Goal: Task Accomplishment & Management: Complete application form

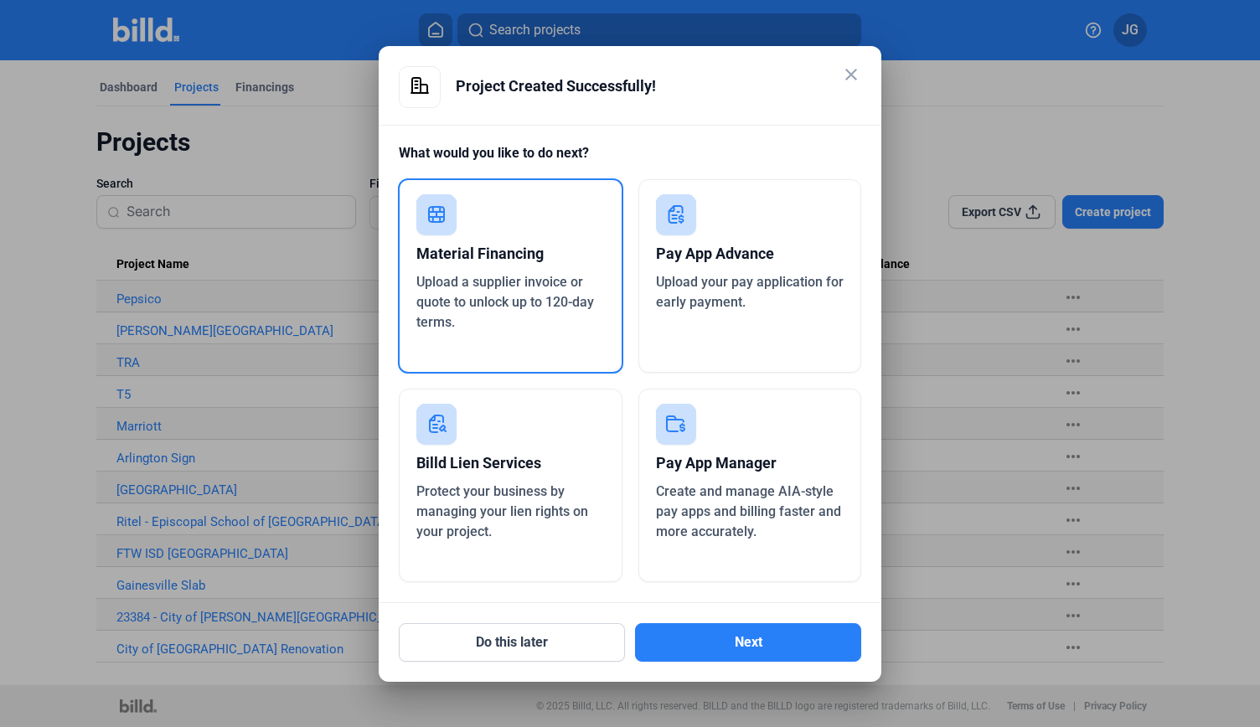
click at [467, 503] on span "Protect your business by managing your lien rights on your project." at bounding box center [502, 511] width 172 height 56
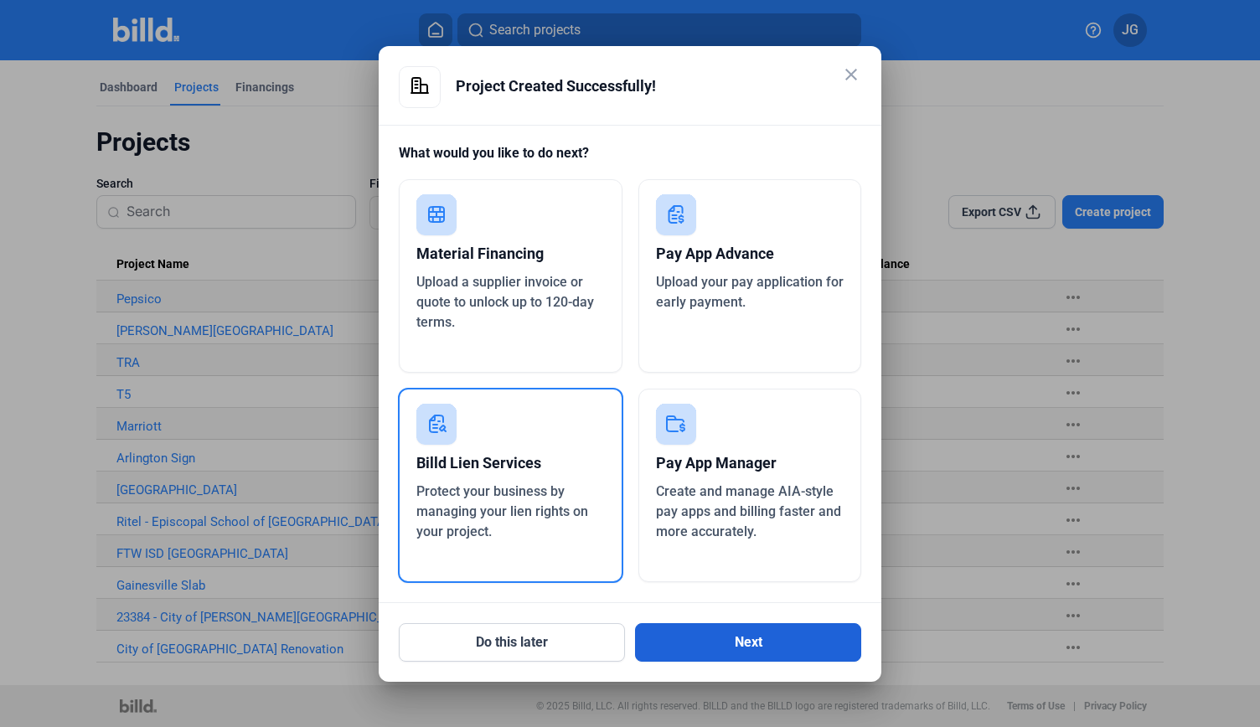
click at [745, 650] on button "Next" at bounding box center [748, 642] width 226 height 39
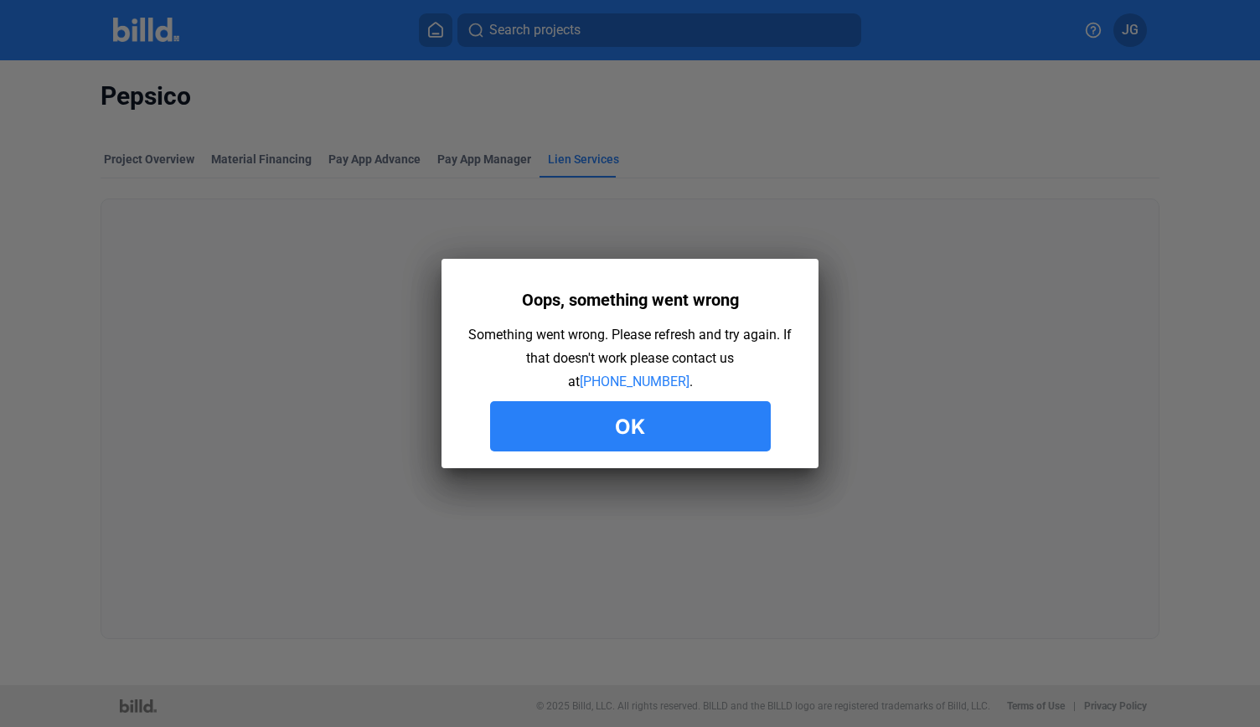
click at [662, 421] on button "Ok" at bounding box center [630, 426] width 281 height 50
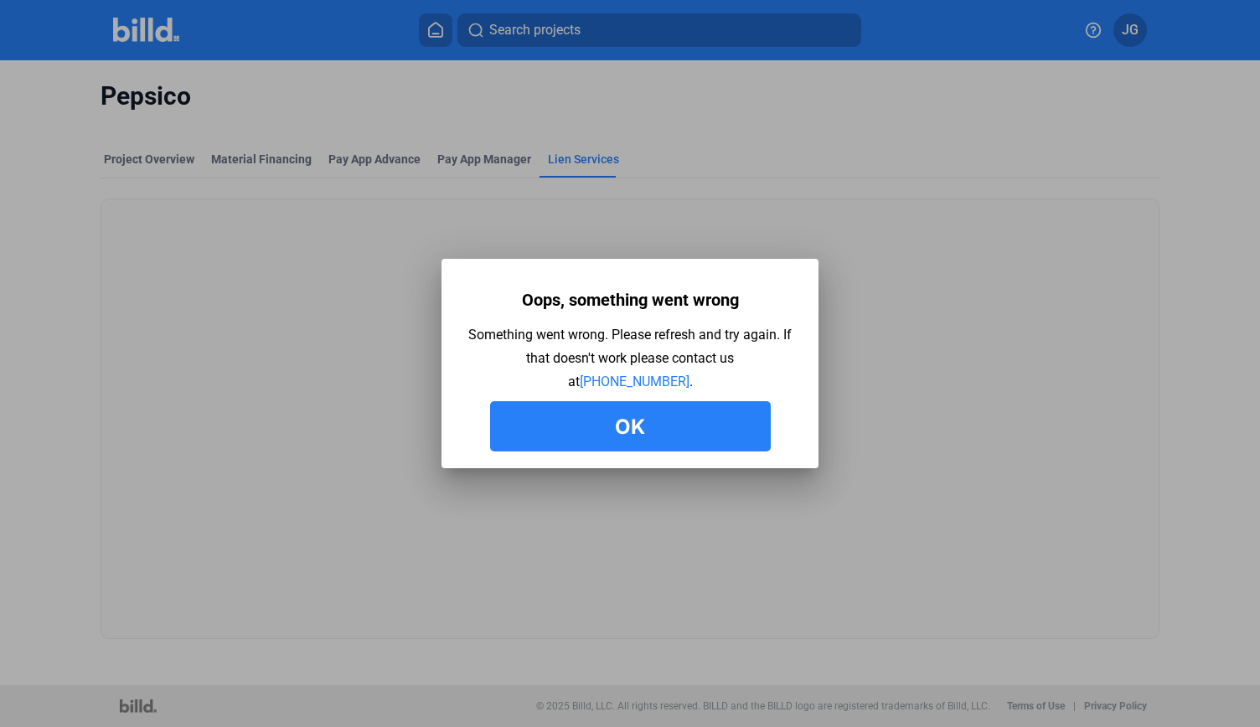
click at [669, 420] on button "Ok" at bounding box center [630, 426] width 281 height 50
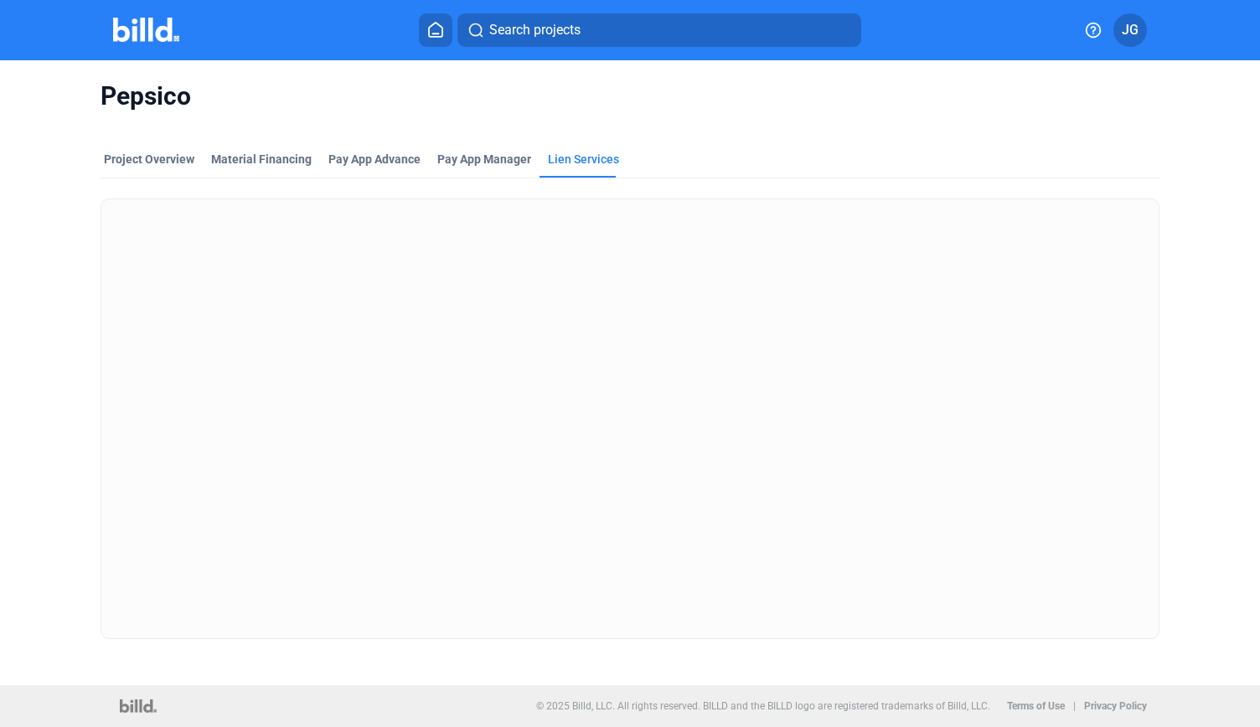
click at [1118, 29] on button "JG" at bounding box center [1130, 30] width 34 height 34
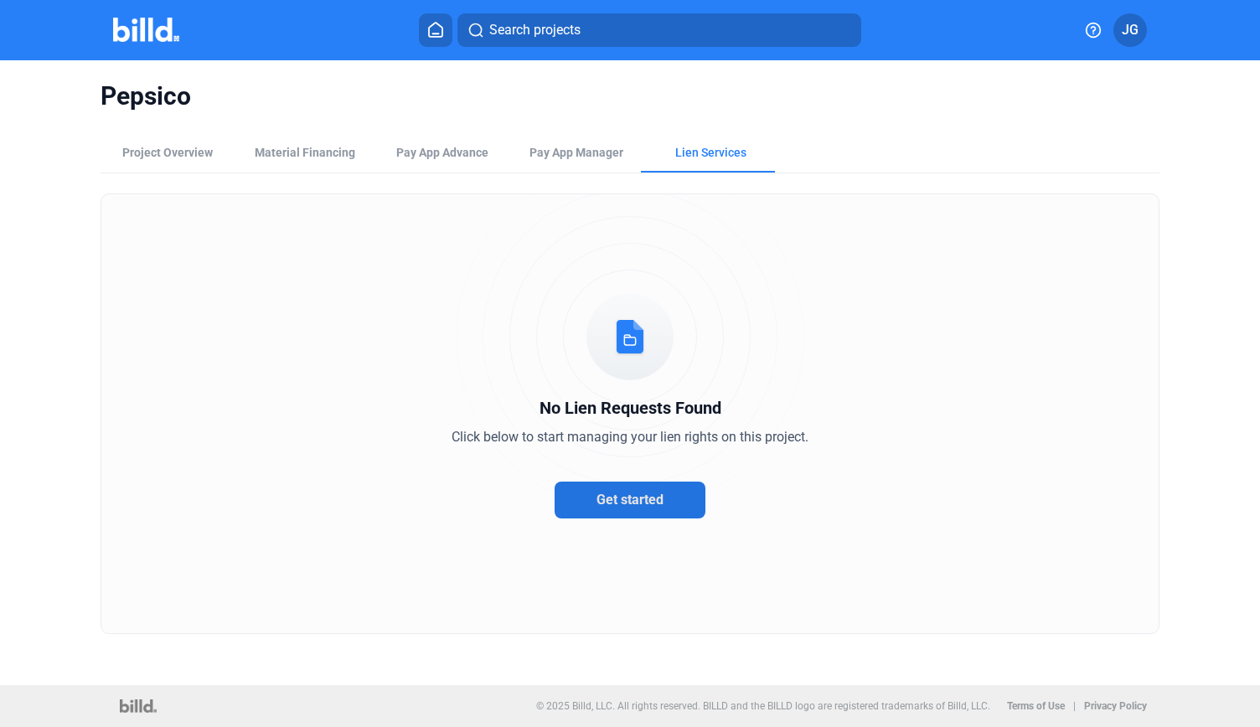
click at [630, 483] on button "Get started" at bounding box center [630, 500] width 151 height 37
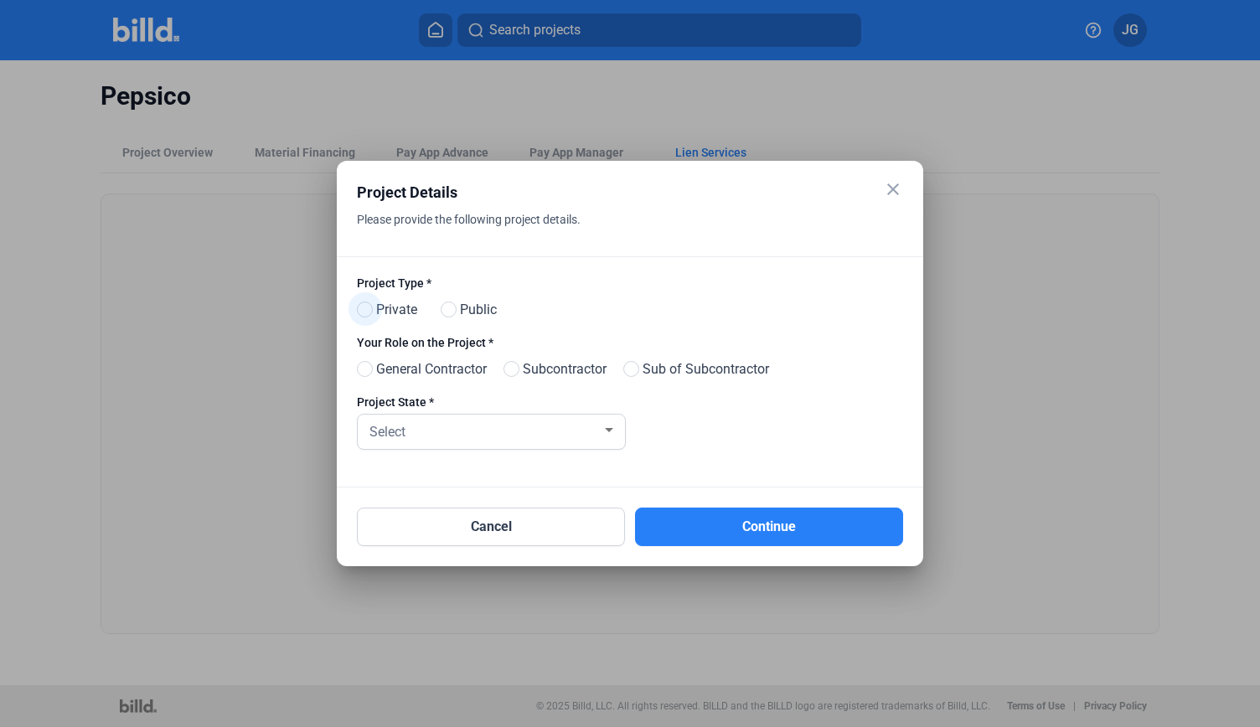
click at [379, 312] on span "Private" at bounding box center [393, 310] width 48 height 20
click at [369, 312] on input "Private" at bounding box center [363, 310] width 13 height 13
radio input "true"
click at [565, 373] on span "Subcontractor" at bounding box center [561, 369] width 90 height 20
click at [516, 373] on input "Subcontractor" at bounding box center [509, 370] width 13 height 13
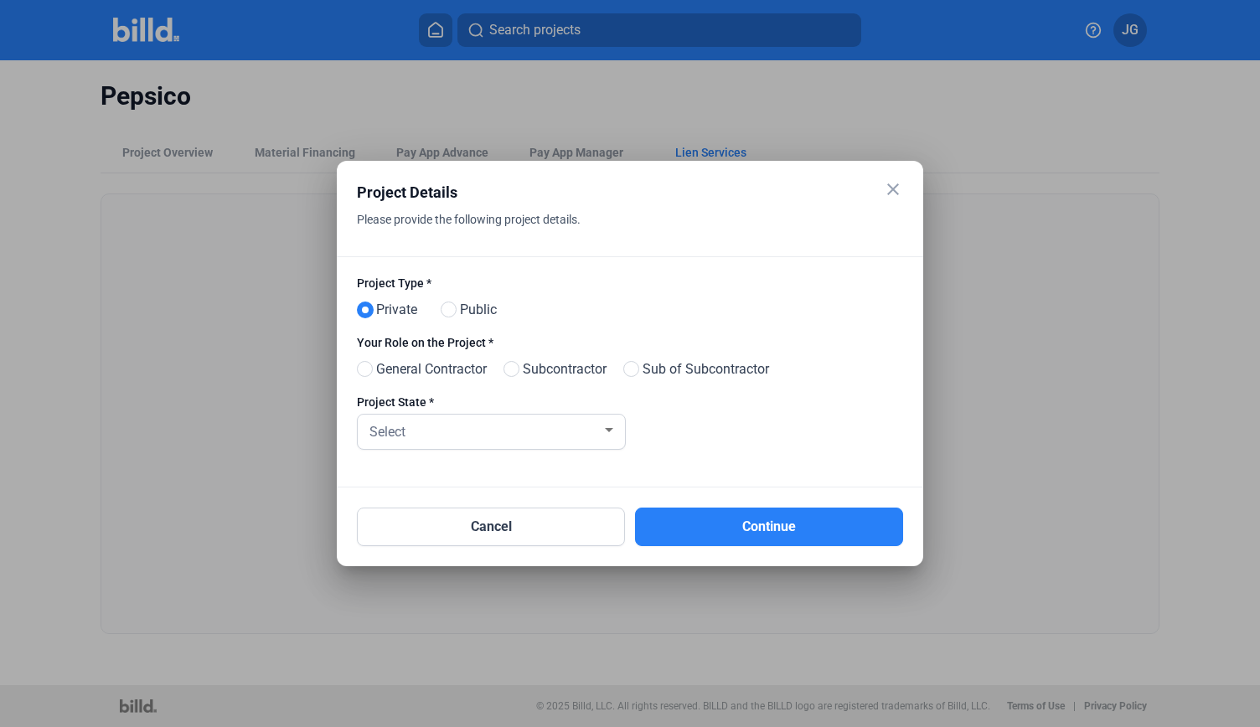
radio input "true"
click at [579, 432] on div "Select" at bounding box center [483, 430] width 235 height 23
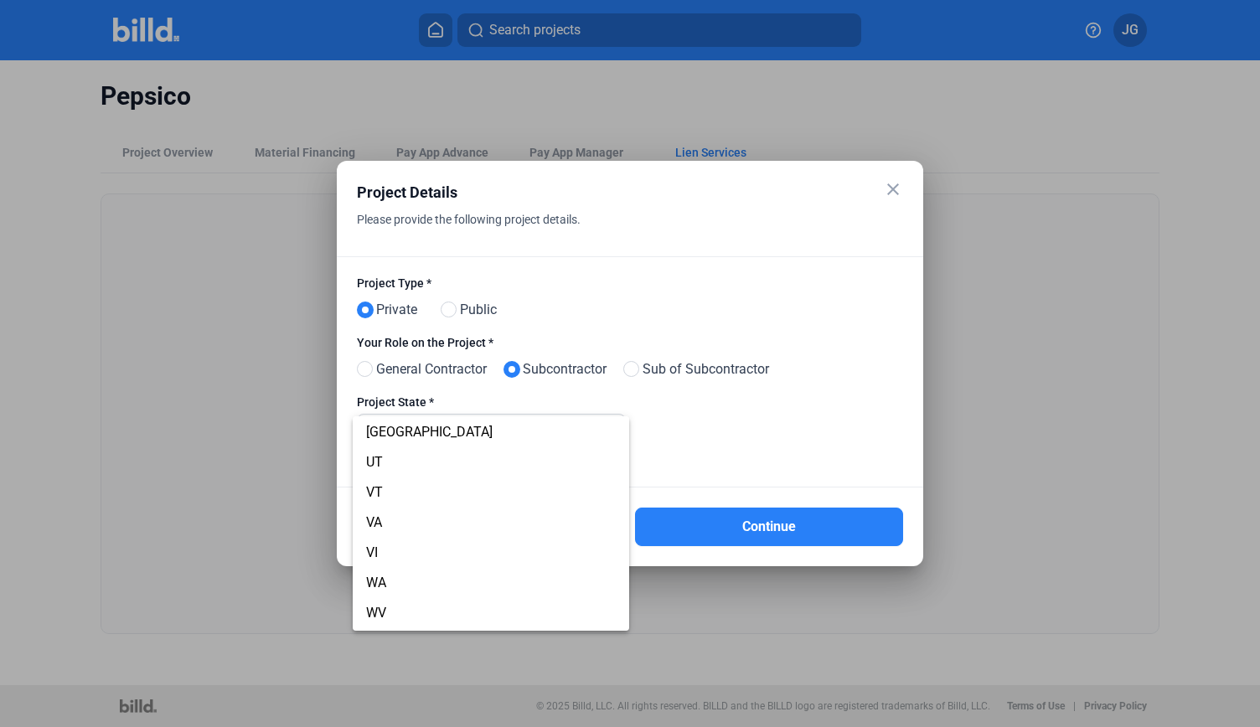
scroll to position [1272, 0]
click at [374, 465] on span "TX" at bounding box center [491, 456] width 250 height 30
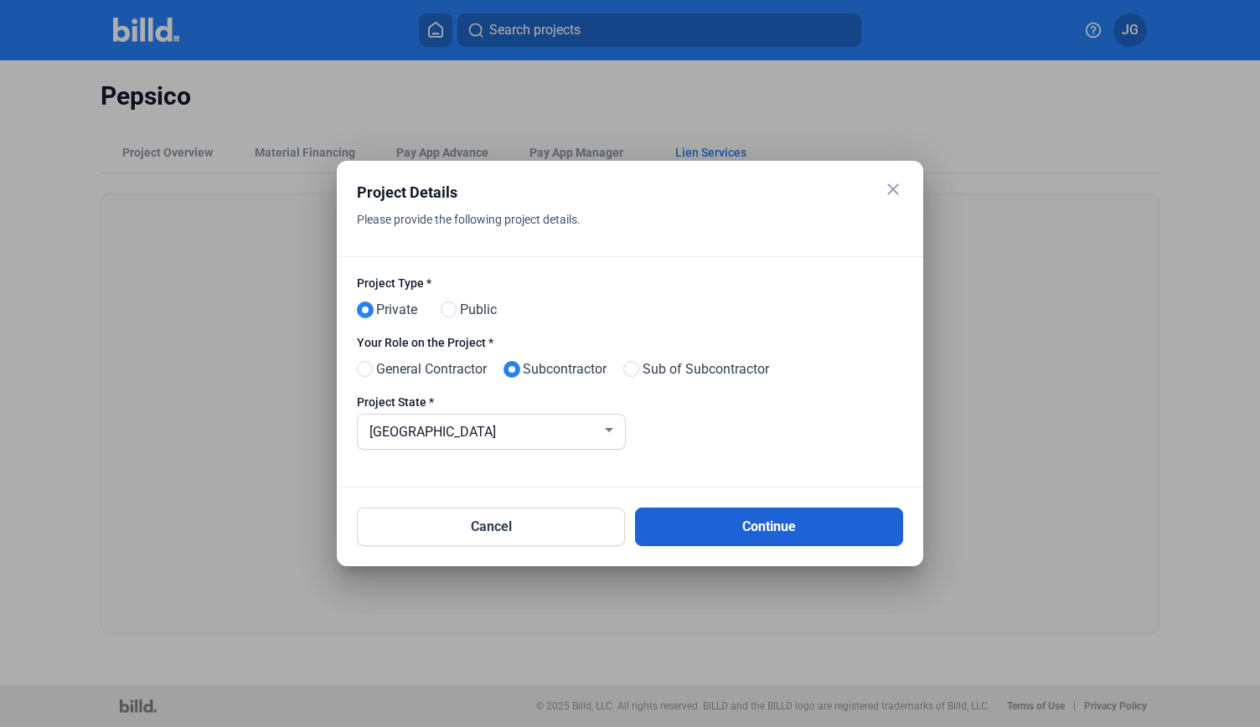
click at [787, 541] on button "Continue" at bounding box center [769, 527] width 268 height 39
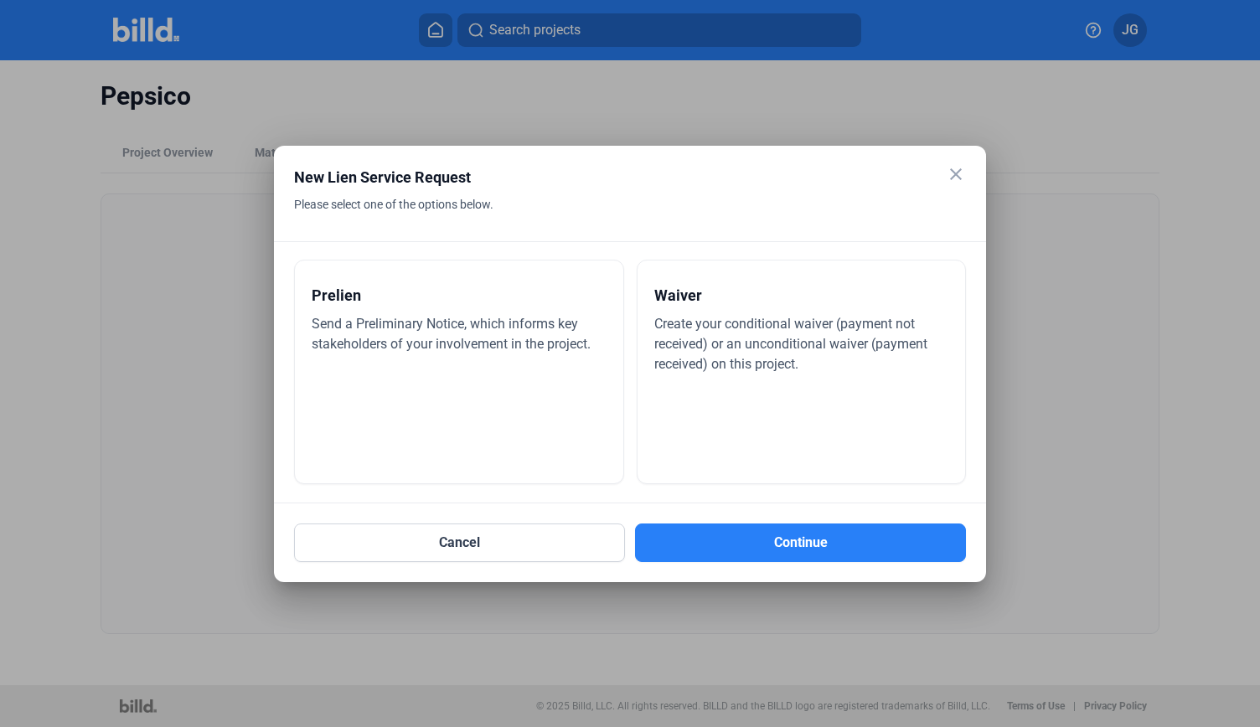
click at [458, 374] on div "Prelien Send a Preliminary Notice, which informs key stakeholders of your invol…" at bounding box center [459, 372] width 330 height 225
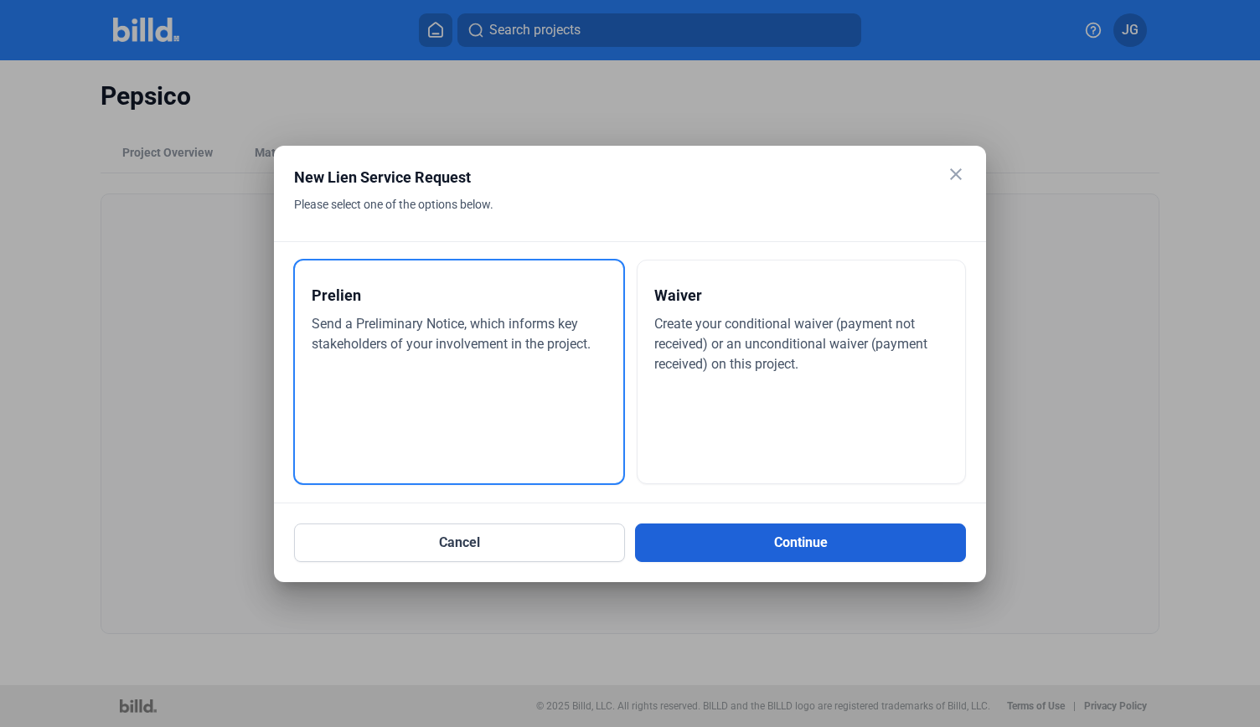
click at [746, 534] on button "Continue" at bounding box center [800, 543] width 331 height 39
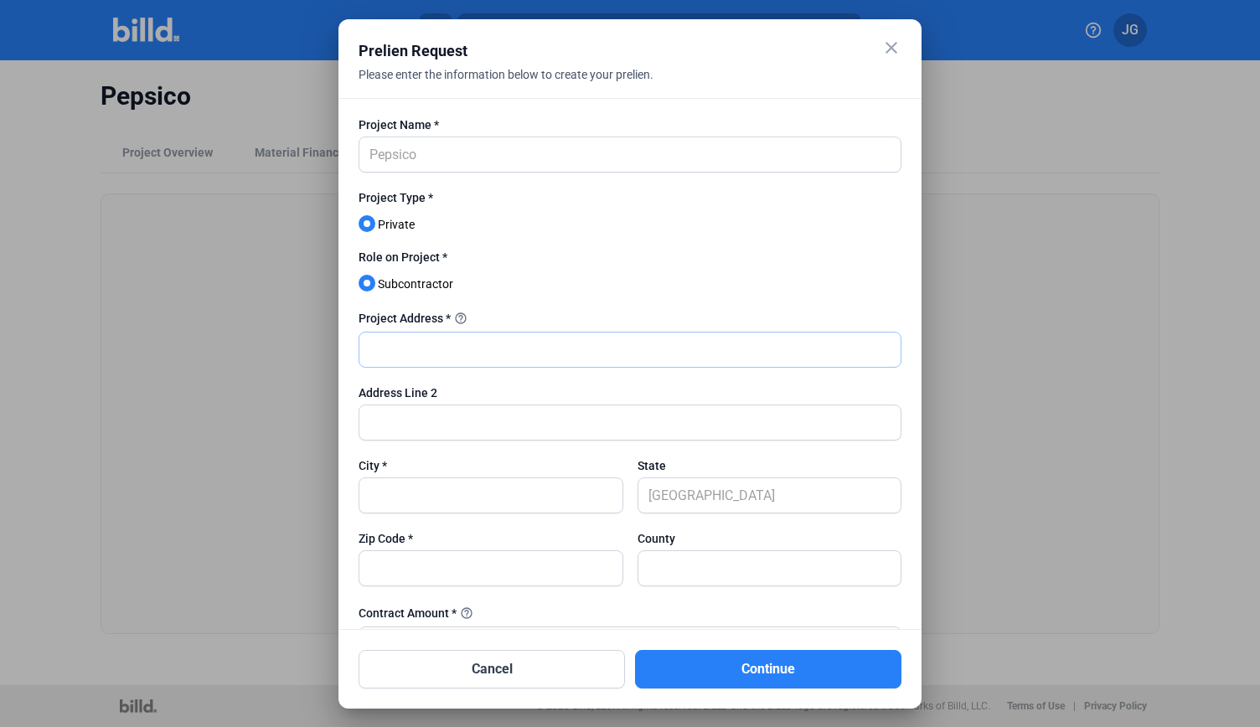
click at [443, 349] on input "text" at bounding box center [629, 350] width 541 height 34
click at [775, 51] on div "Prelien Request" at bounding box center [609, 50] width 501 height 23
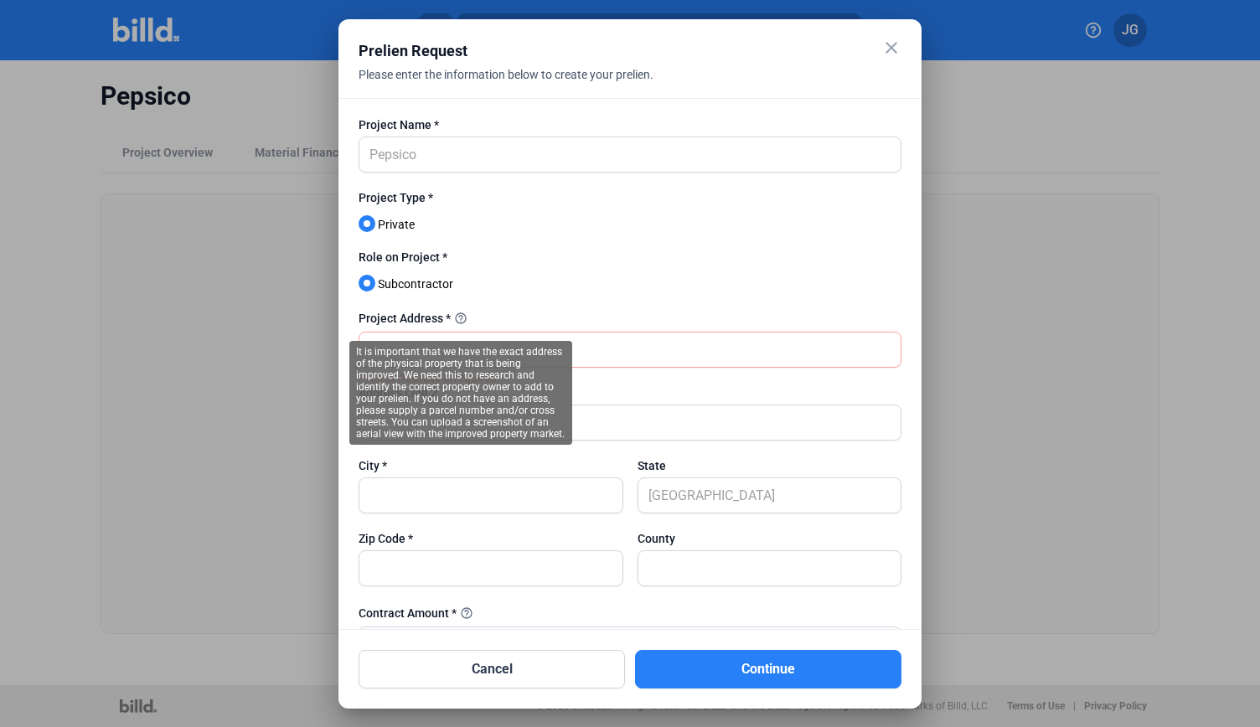
click at [441, 339] on mat-tooltip-component "It is important that we have the exact address of the physical property that is…" at bounding box center [461, 392] width 246 height 127
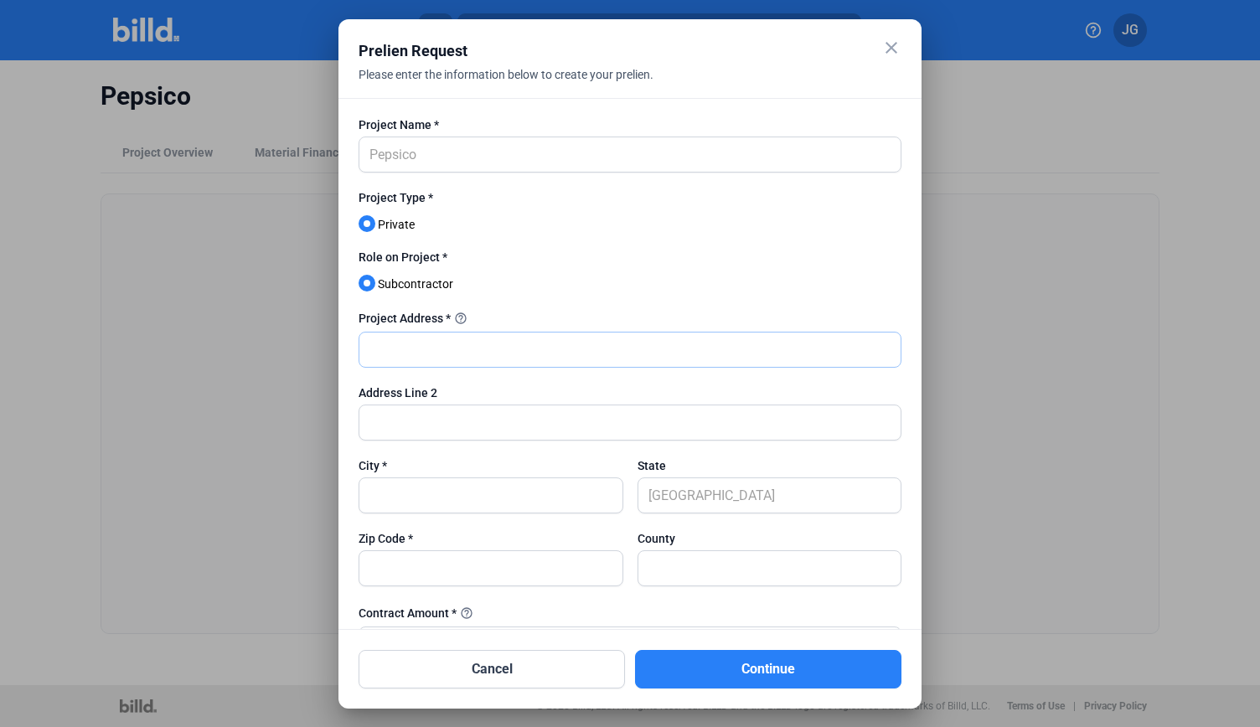
click at [613, 346] on input "text" at bounding box center [629, 350] width 541 height 34
paste input "735 East Trinity Boulevard Grand Prairie, TX 75050"
drag, startPoint x: 529, startPoint y: 348, endPoint x: 604, endPoint y: 352, distance: 74.7
click at [604, 352] on input "735 East Trinity Boulevard Grand Prairie, TX 75050" at bounding box center [629, 350] width 541 height 34
type input "735 East Trinity Boulevard Grand Prairie, TX 75050"
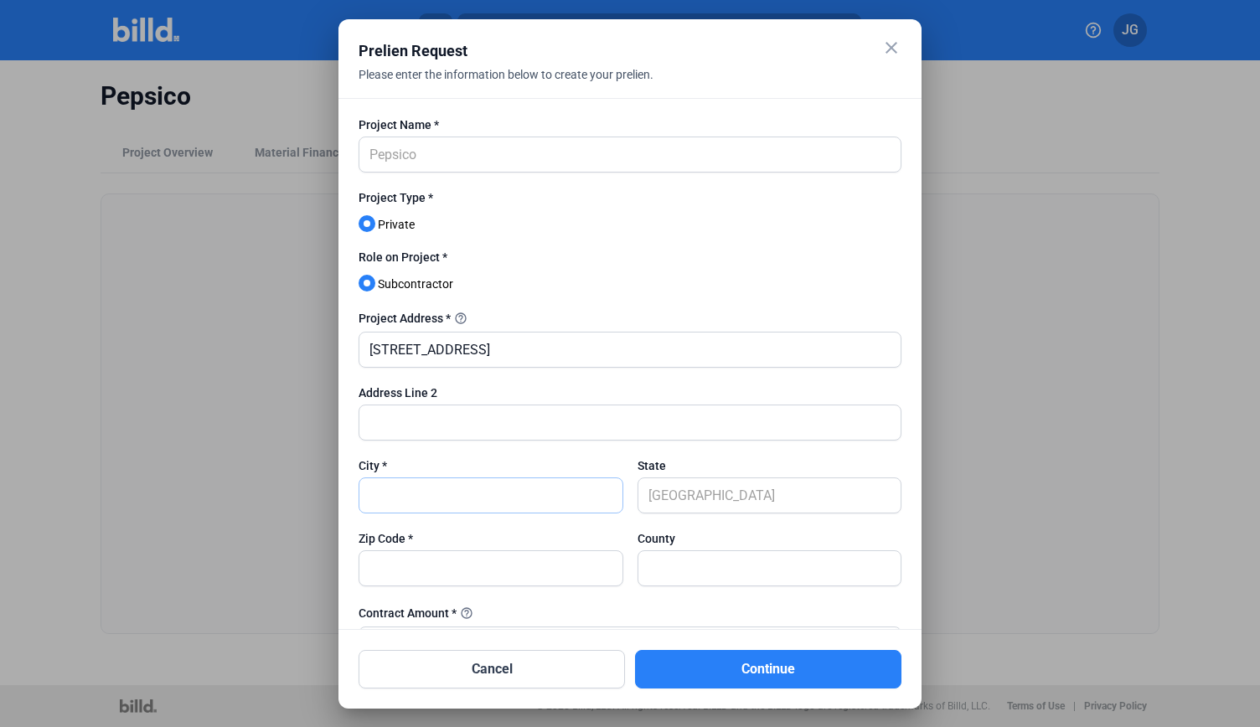
click at [486, 495] on input "text" at bounding box center [490, 495] width 263 height 34
paste input "Grand Prairie"
type input "Grand Prairie"
click at [668, 573] on input "text" at bounding box center [769, 568] width 263 height 34
click at [579, 569] on input "text" at bounding box center [490, 568] width 263 height 34
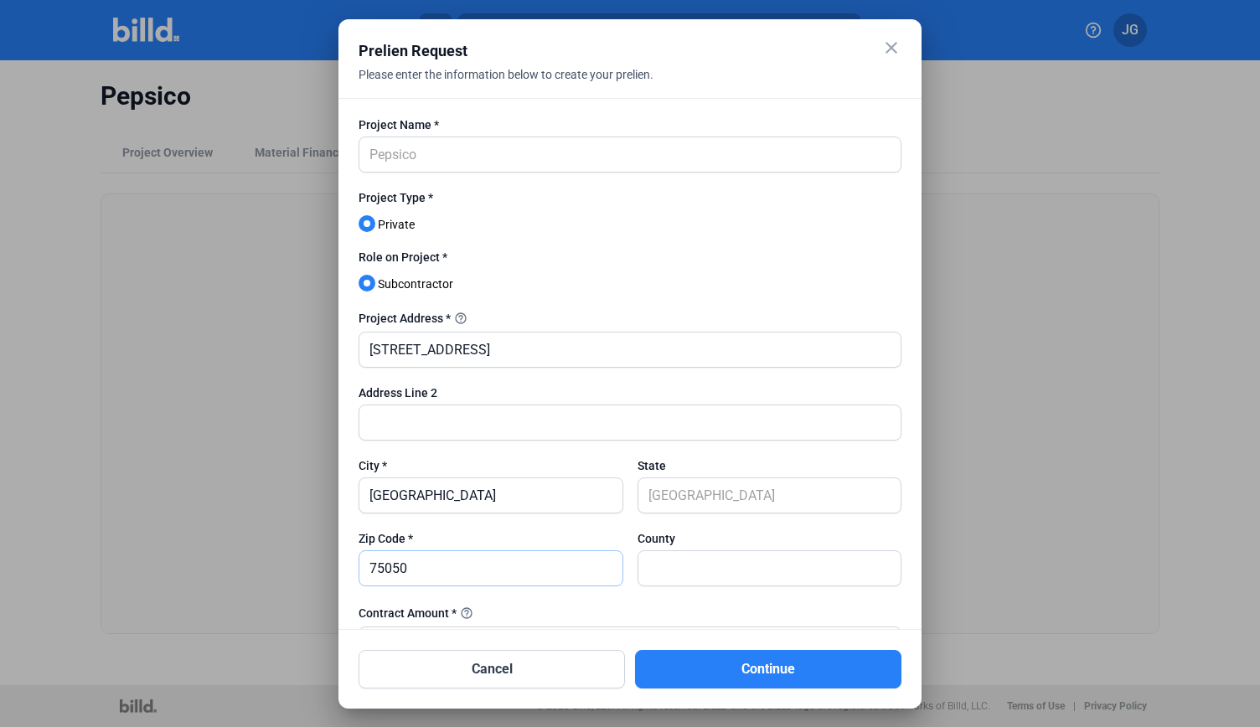
type input "75050"
drag, startPoint x: 675, startPoint y: 351, endPoint x: 533, endPoint y: 355, distance: 142.5
click at [533, 355] on input "735 East Trinity Boulevard Grand Prairie, TX 75050" at bounding box center [629, 350] width 541 height 34
type input "735 East Trinity Boulevard"
click at [527, 437] on input "text" at bounding box center [629, 422] width 541 height 34
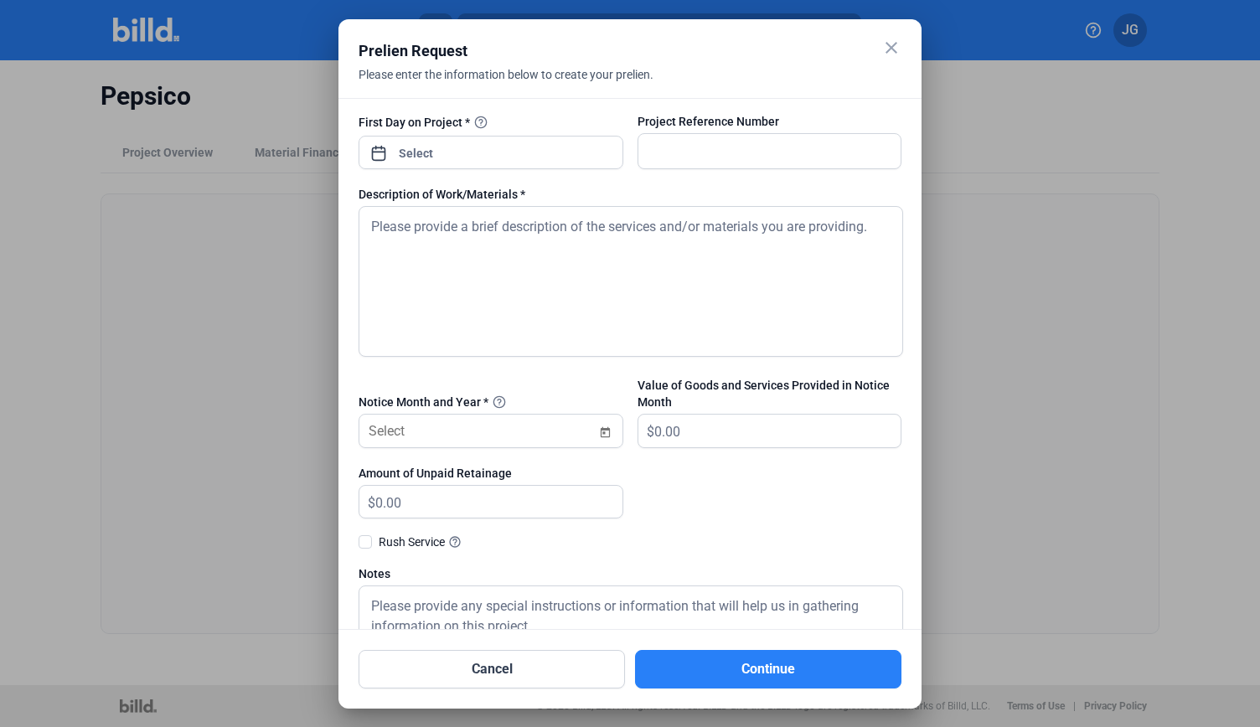
scroll to position [572, 0]
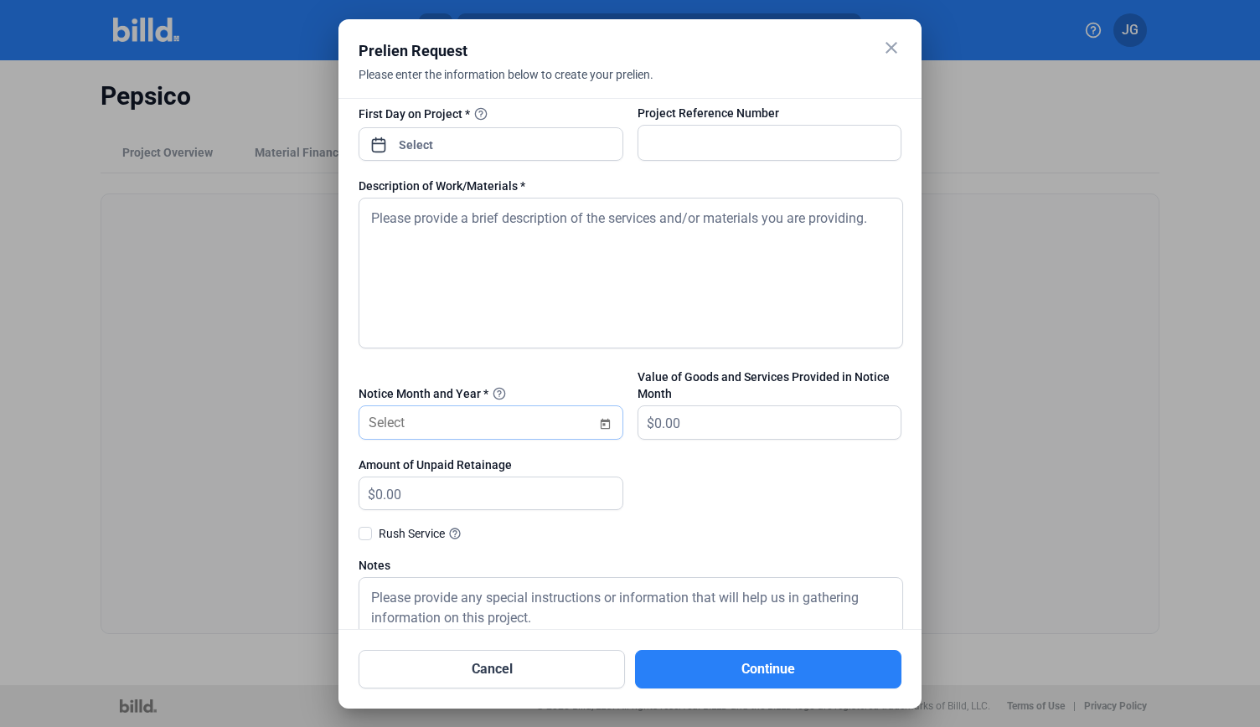
click at [600, 417] on span "Open calendar" at bounding box center [606, 414] width 40 height 40
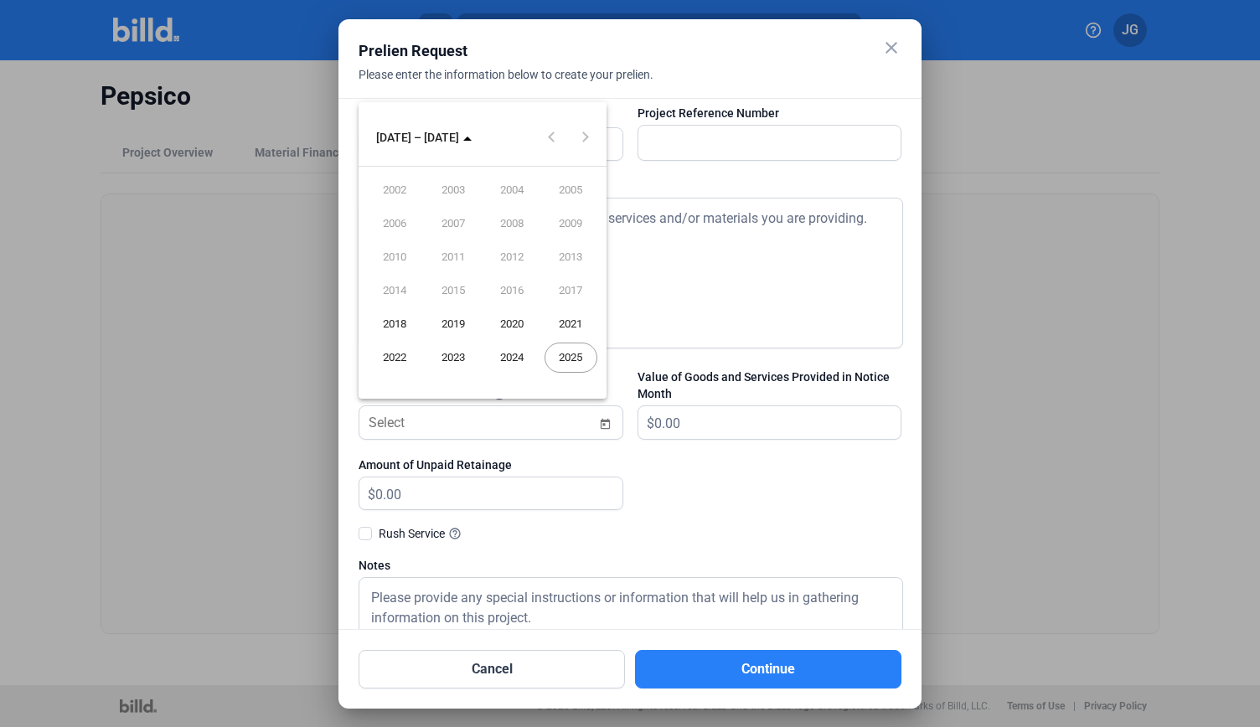
click at [568, 354] on span "2025" at bounding box center [571, 358] width 53 height 30
type input "10/2025"
click at [444, 294] on span "OCT" at bounding box center [453, 291] width 53 height 30
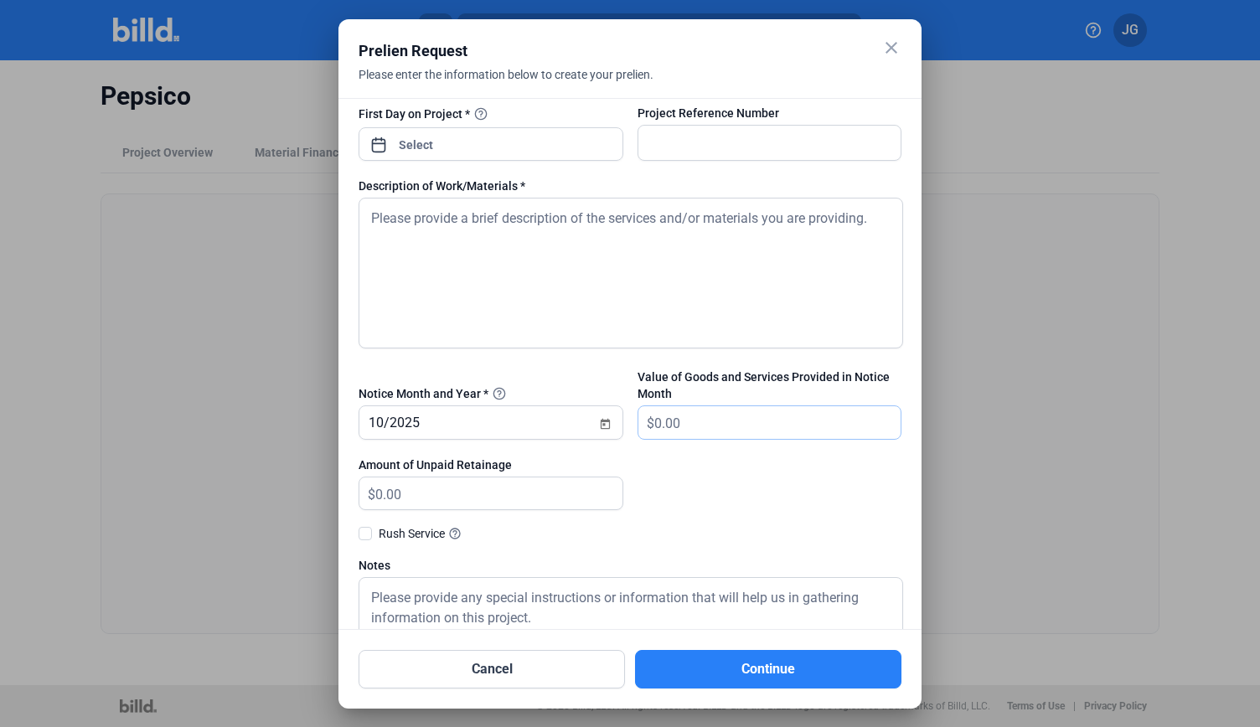
click at [682, 423] on input "text" at bounding box center [777, 422] width 247 height 33
click at [483, 281] on textarea at bounding box center [631, 273] width 545 height 151
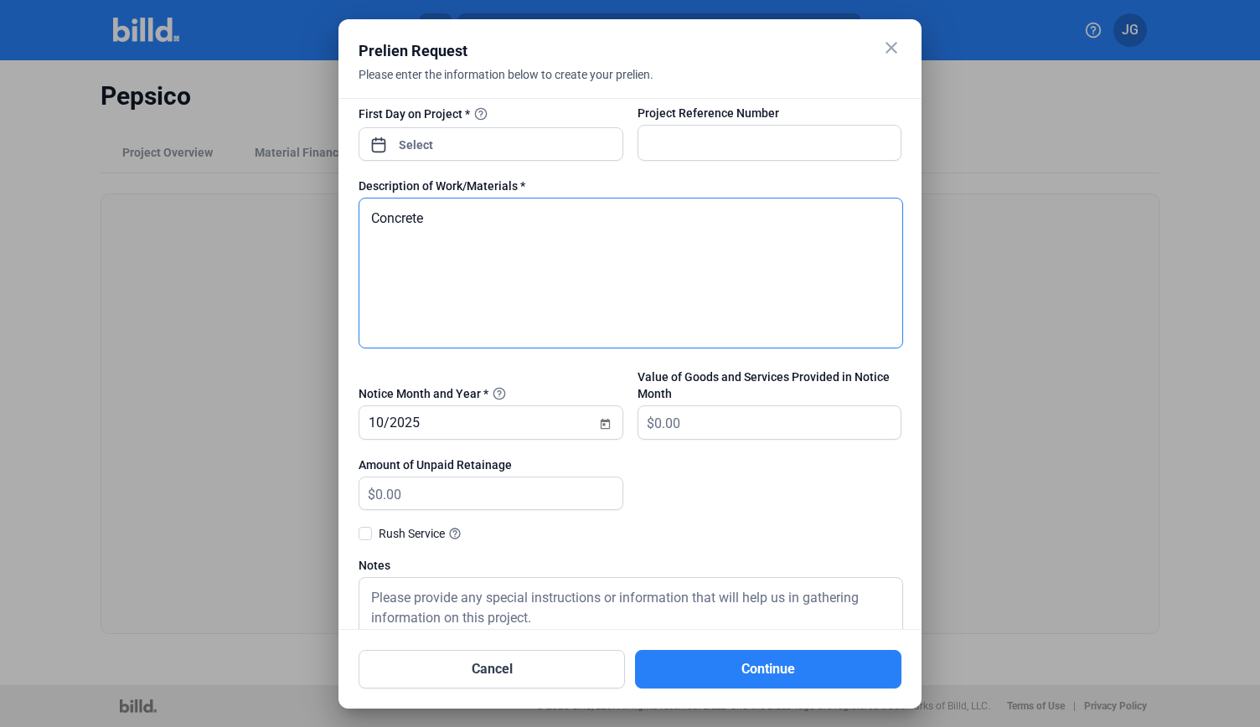
type textarea "Concrete"
click at [718, 140] on input "text" at bounding box center [769, 143] width 263 height 34
click at [734, 44] on div "Prelien Request" at bounding box center [609, 50] width 501 height 23
click at [677, 128] on input "text" at bounding box center [769, 143] width 263 height 34
paste input "NO. PEP030031_0181"
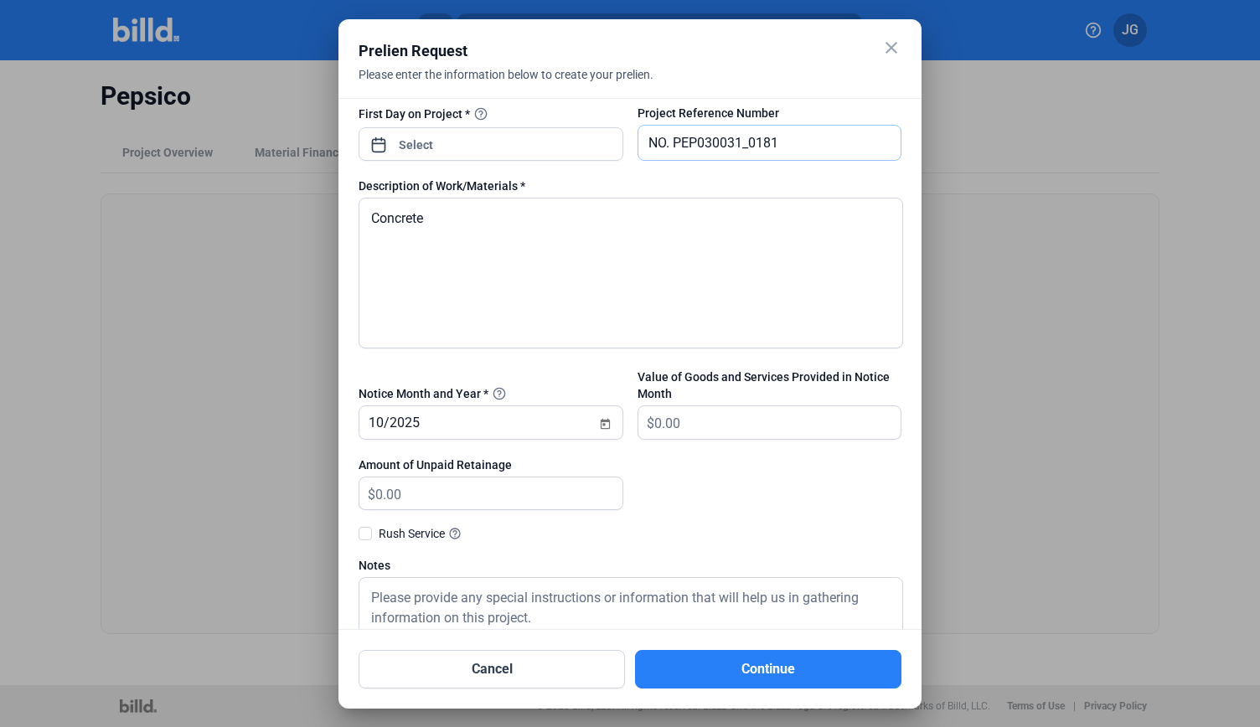
drag, startPoint x: 668, startPoint y: 140, endPoint x: 573, endPoint y: 132, distance: 95.9
click at [573, 132] on div "First Day on Project * Project Reference Number NO. PEP030031_0181" at bounding box center [630, 141] width 543 height 73
type input "PEP030031_0181"
click at [688, 225] on textarea "Concrete" at bounding box center [631, 273] width 545 height 151
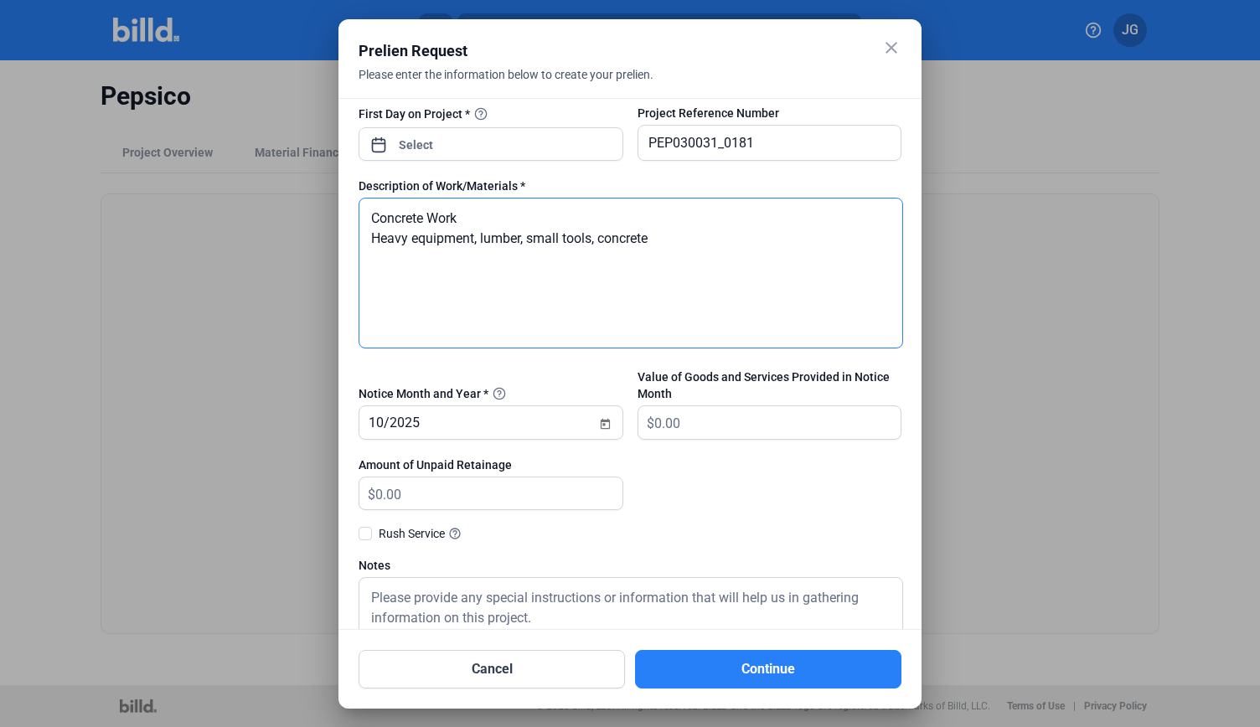
click at [485, 220] on textarea "Concrete Work Heavy equipment, lumber, small tools, concrete" at bounding box center [631, 273] width 545 height 151
click at [678, 245] on textarea "Concrete Work Heavy equipment, lumber, small tools, concrete" at bounding box center [631, 273] width 545 height 151
type textarea "Concrete Work Heavy equipment, lumber, small tools, concrete"
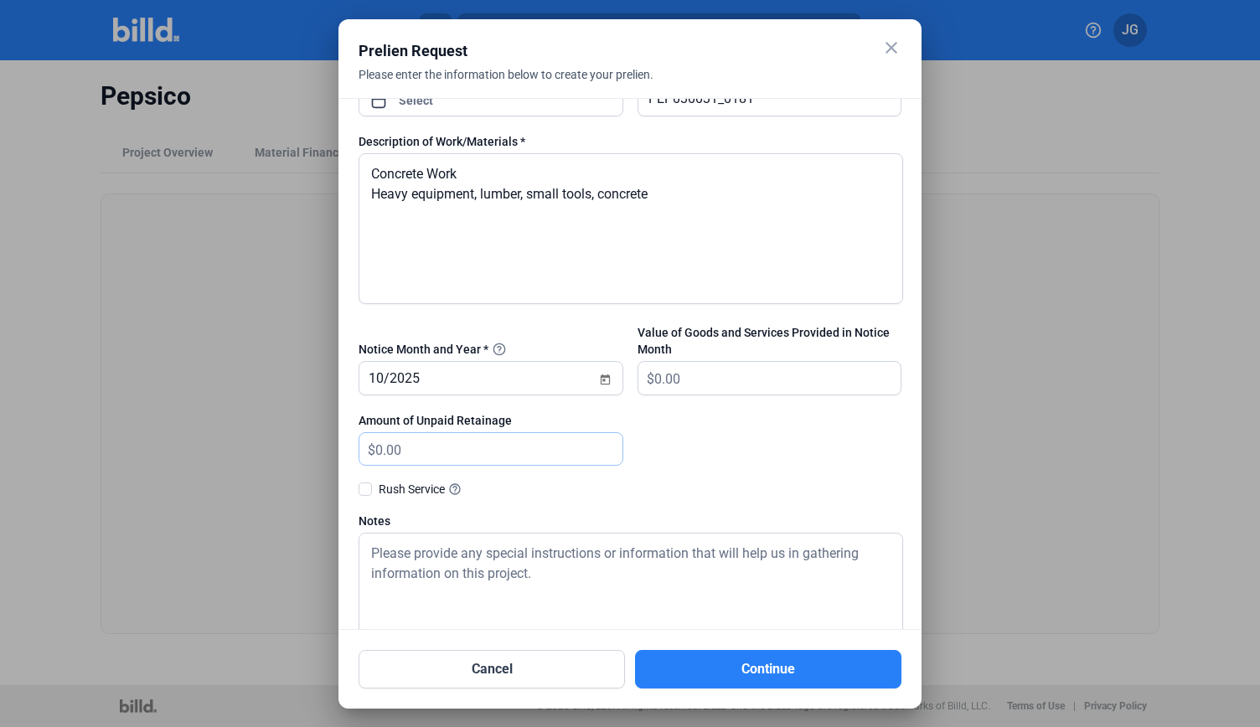
click at [421, 441] on input "text" at bounding box center [498, 449] width 247 height 33
click at [697, 377] on input "text" at bounding box center [777, 378] width 247 height 33
click at [695, 373] on input "text" at bounding box center [777, 378] width 247 height 33
click at [428, 427] on form "Project Name * Pepsico Project Type * Private Role on Project * Subcontractor P…" at bounding box center [630, 102] width 543 height 1205
click at [658, 375] on input "text" at bounding box center [777, 378] width 247 height 33
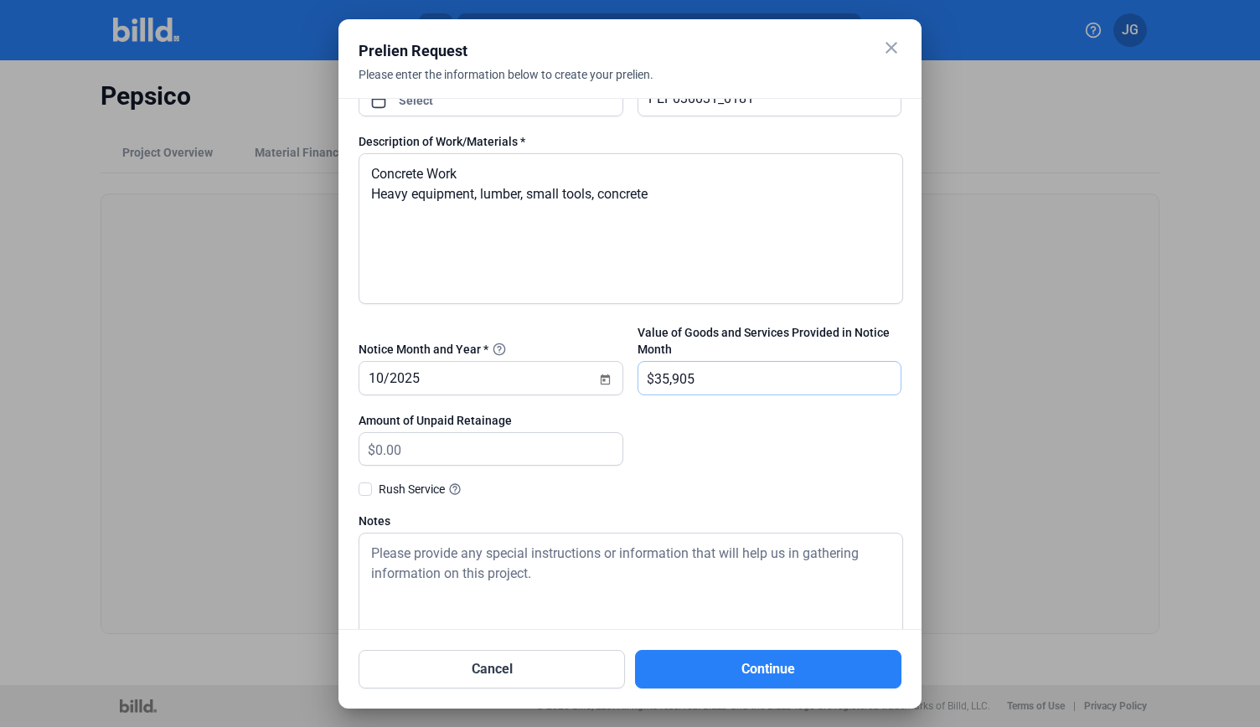
type input "35,905"
click at [677, 445] on div at bounding box center [769, 447] width 265 height 71
click at [524, 453] on input "text" at bounding box center [498, 449] width 247 height 33
click at [826, 502] on checkbox-v2 "Rush Service help_outline" at bounding box center [630, 498] width 543 height 30
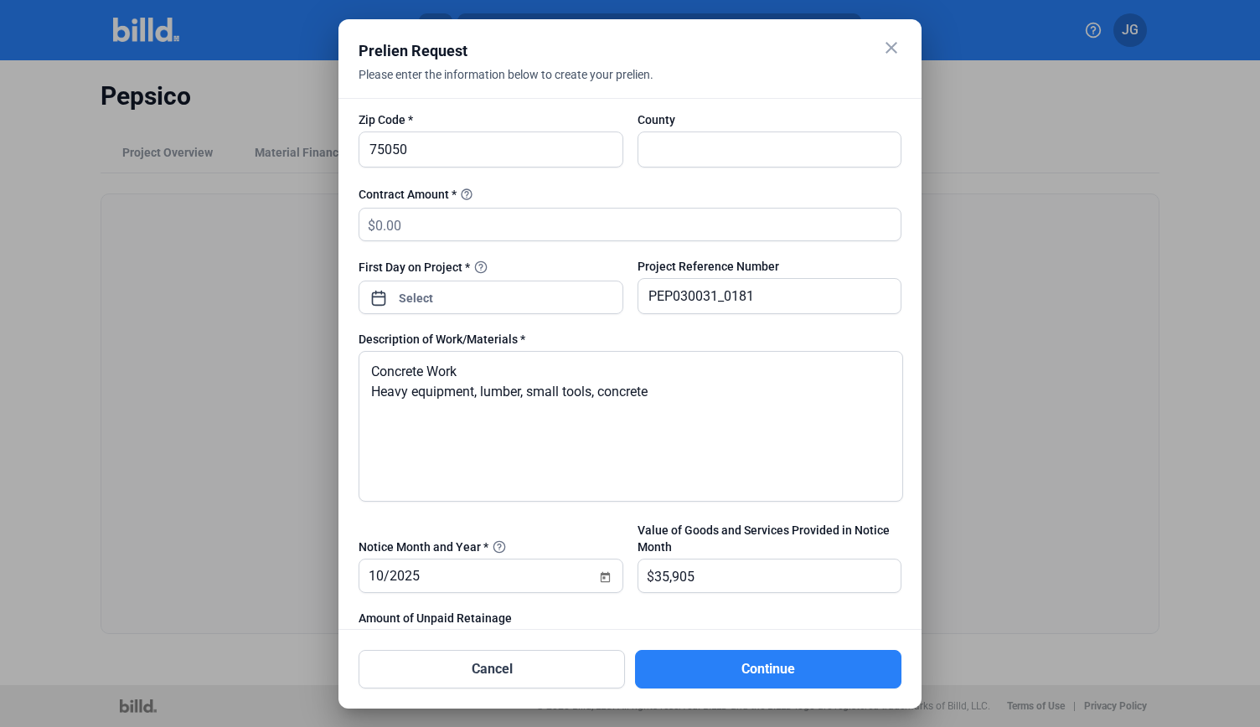
scroll to position [414, 0]
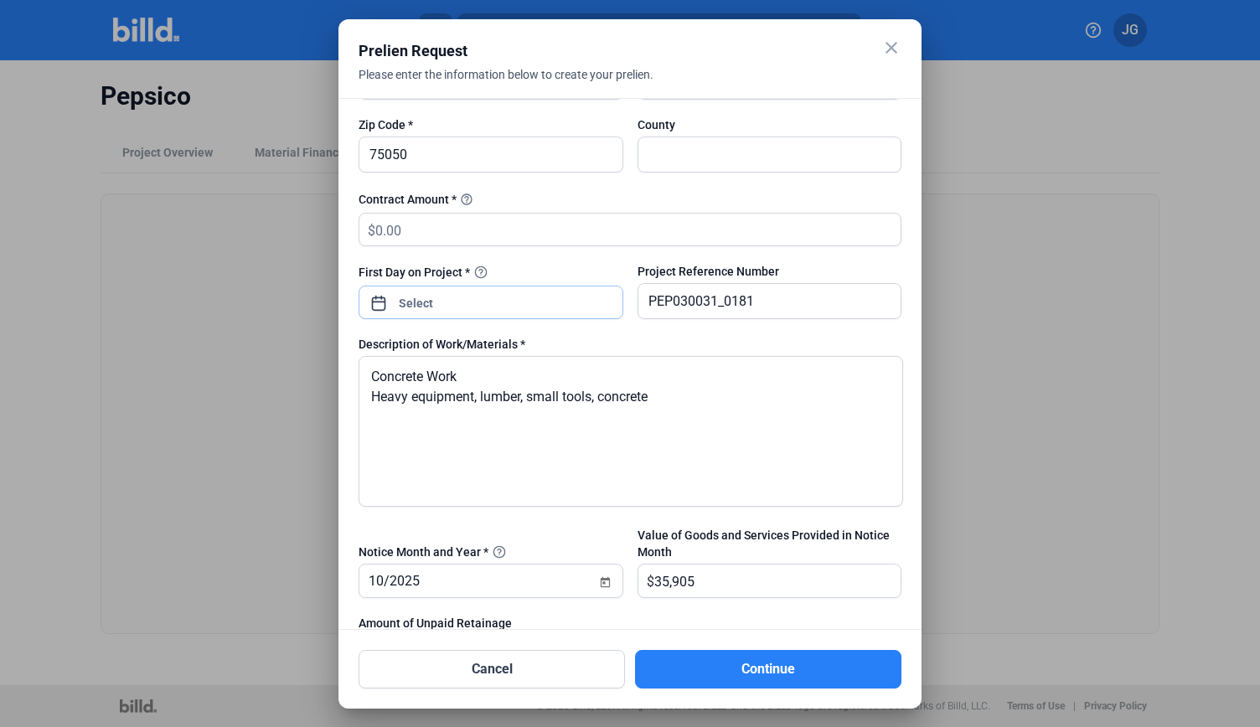
click at [385, 297] on span "Open calendar" at bounding box center [379, 295] width 40 height 40
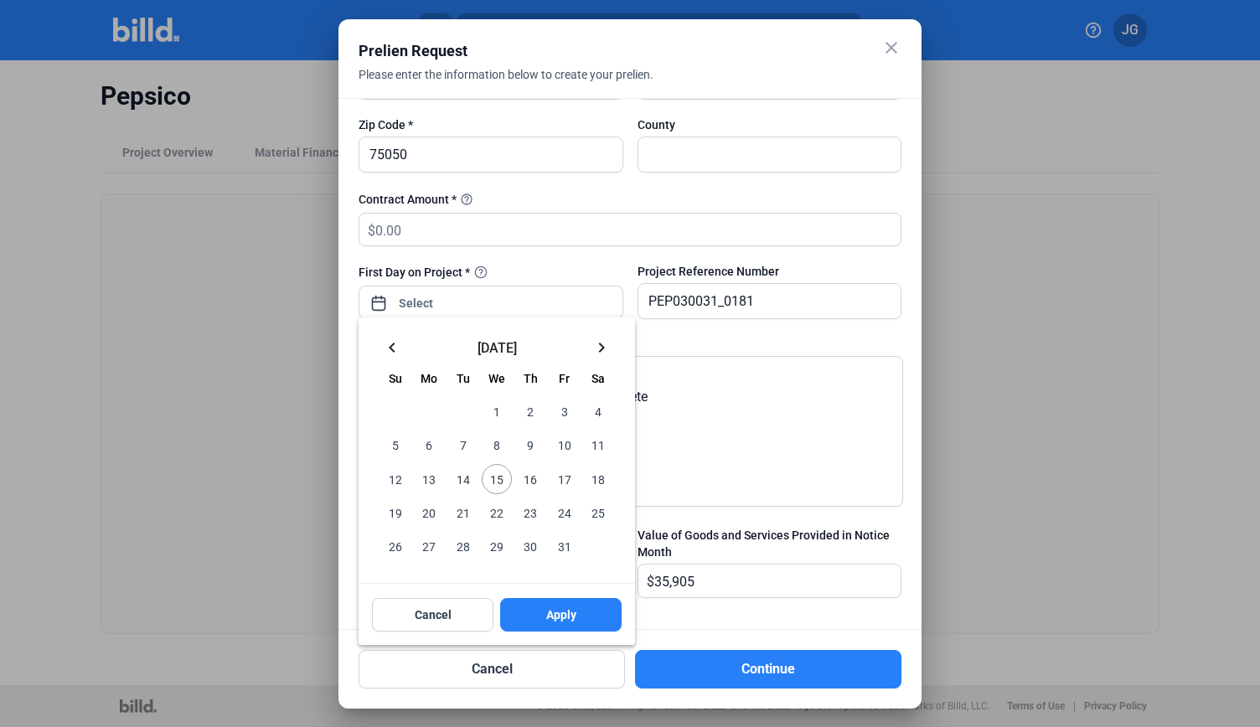
click at [389, 350] on mat-icon "keyboard_arrow_left" at bounding box center [392, 348] width 20 height 20
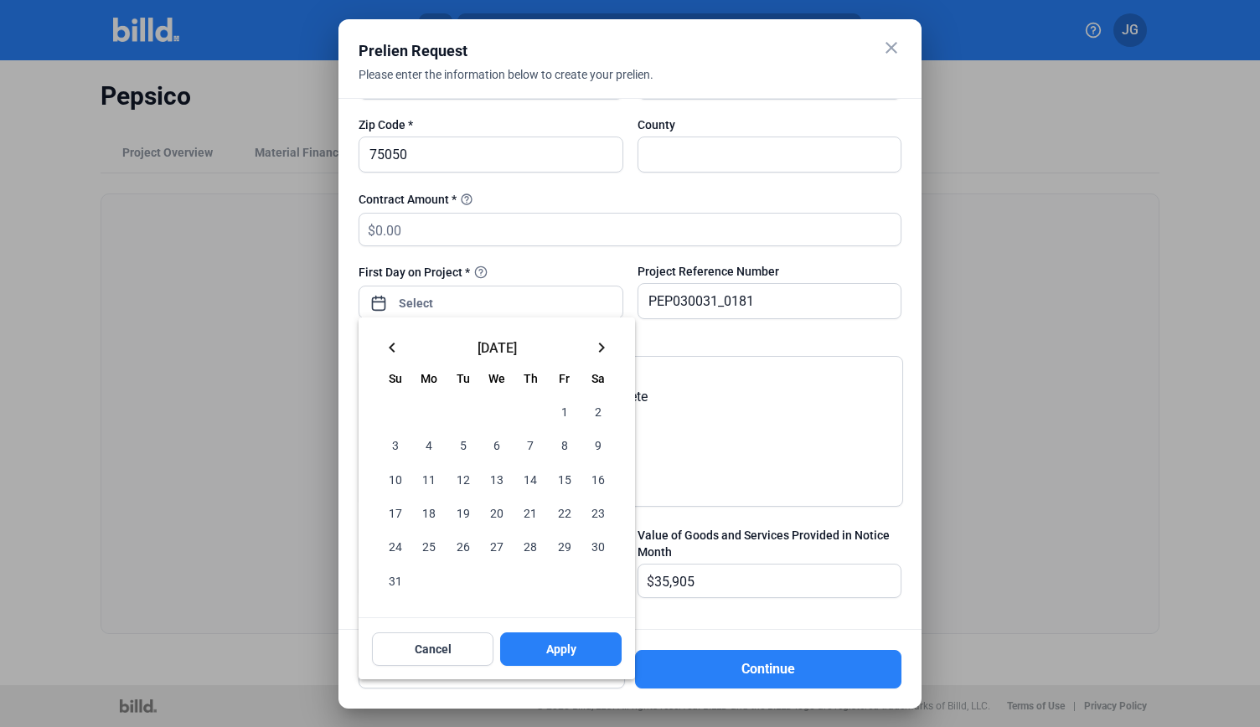
click at [386, 346] on mat-icon "keyboard_arrow_left" at bounding box center [392, 348] width 20 height 20
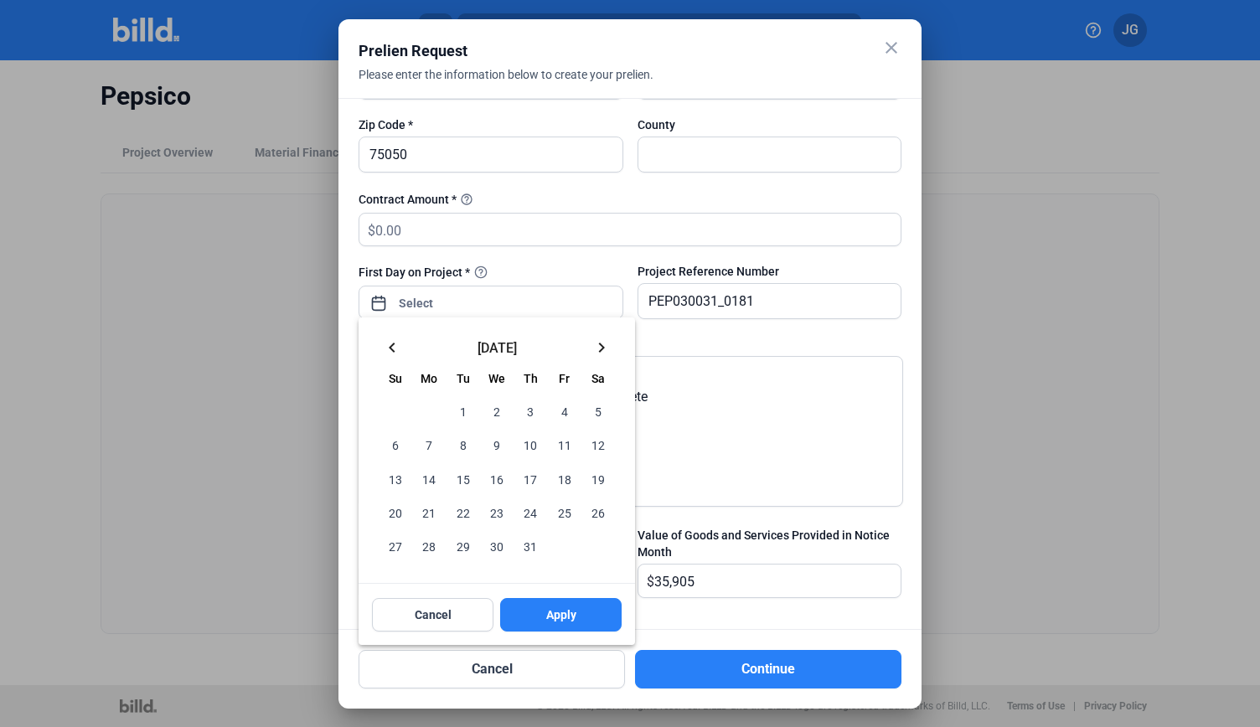
click at [463, 546] on span "29" at bounding box center [463, 546] width 30 height 30
click at [556, 621] on span "Apply" at bounding box center [561, 615] width 30 height 17
type input "Jul 29, 2025"
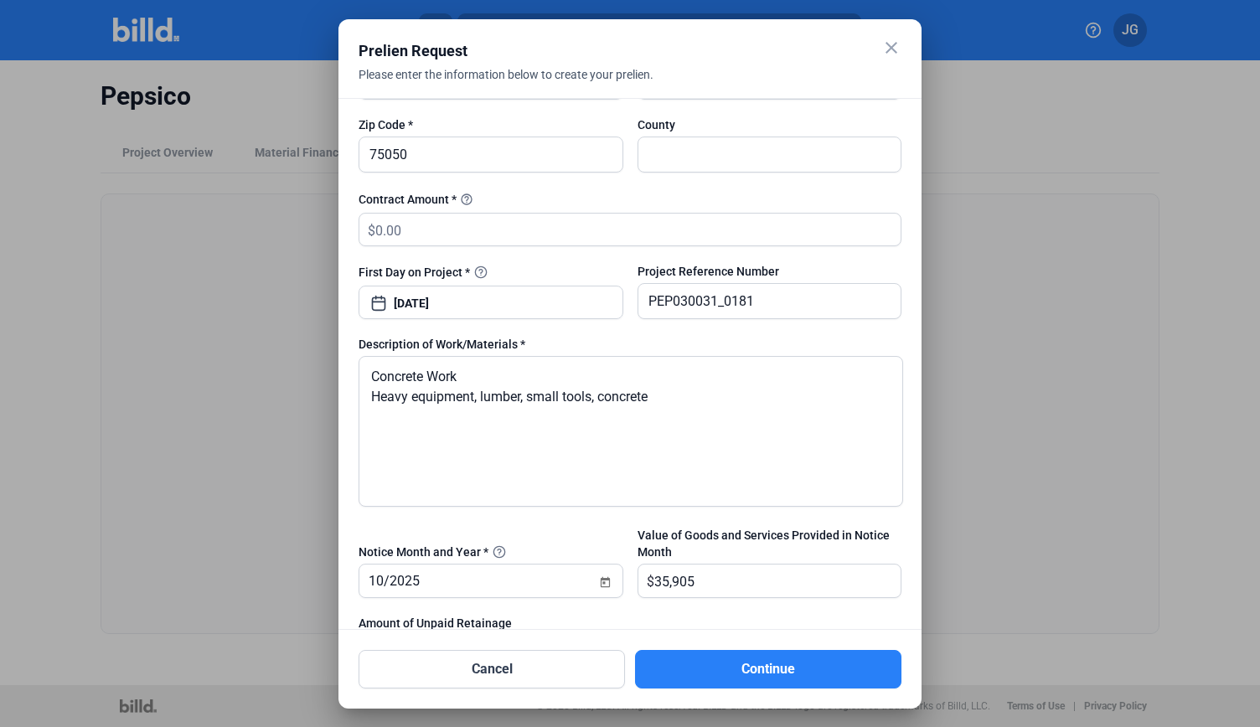
click at [521, 248] on div at bounding box center [630, 254] width 543 height 17
click at [506, 214] on input "text" at bounding box center [637, 230] width 525 height 33
type input "32,580"
click at [694, 415] on textarea "Concrete Work Heavy equipment, lumber, small tools, concrete" at bounding box center [631, 431] width 545 height 151
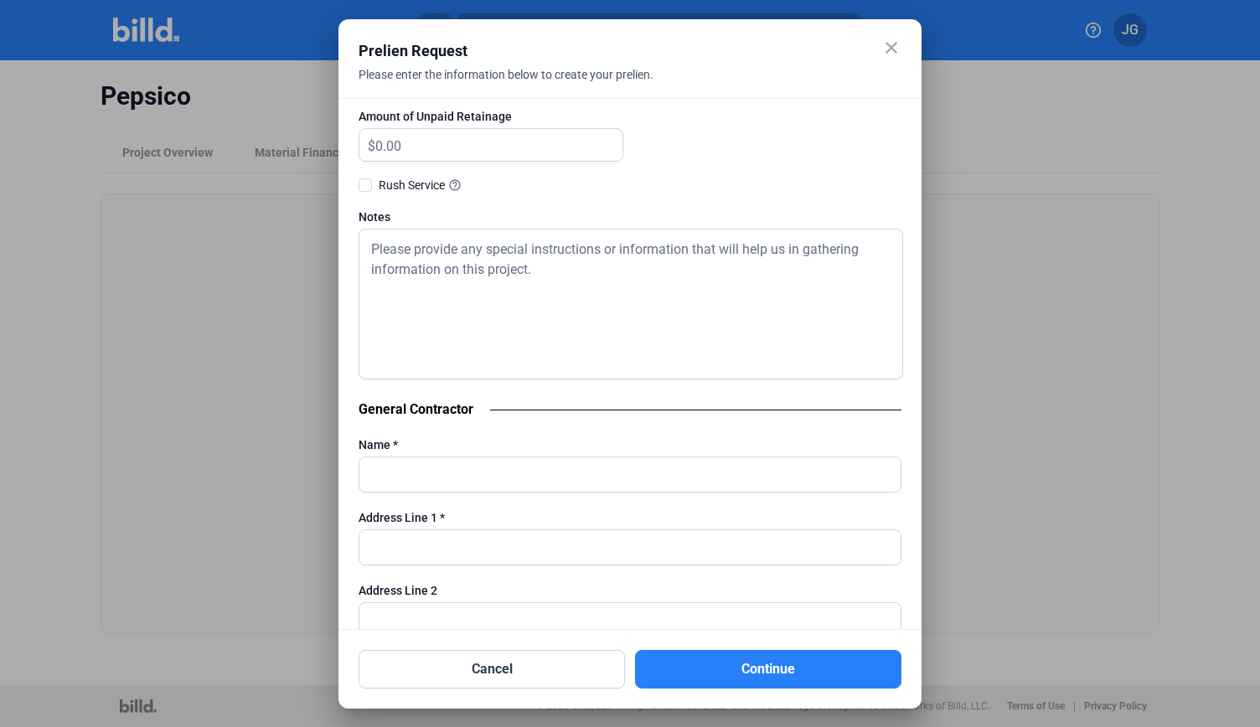
scroll to position [780, 0]
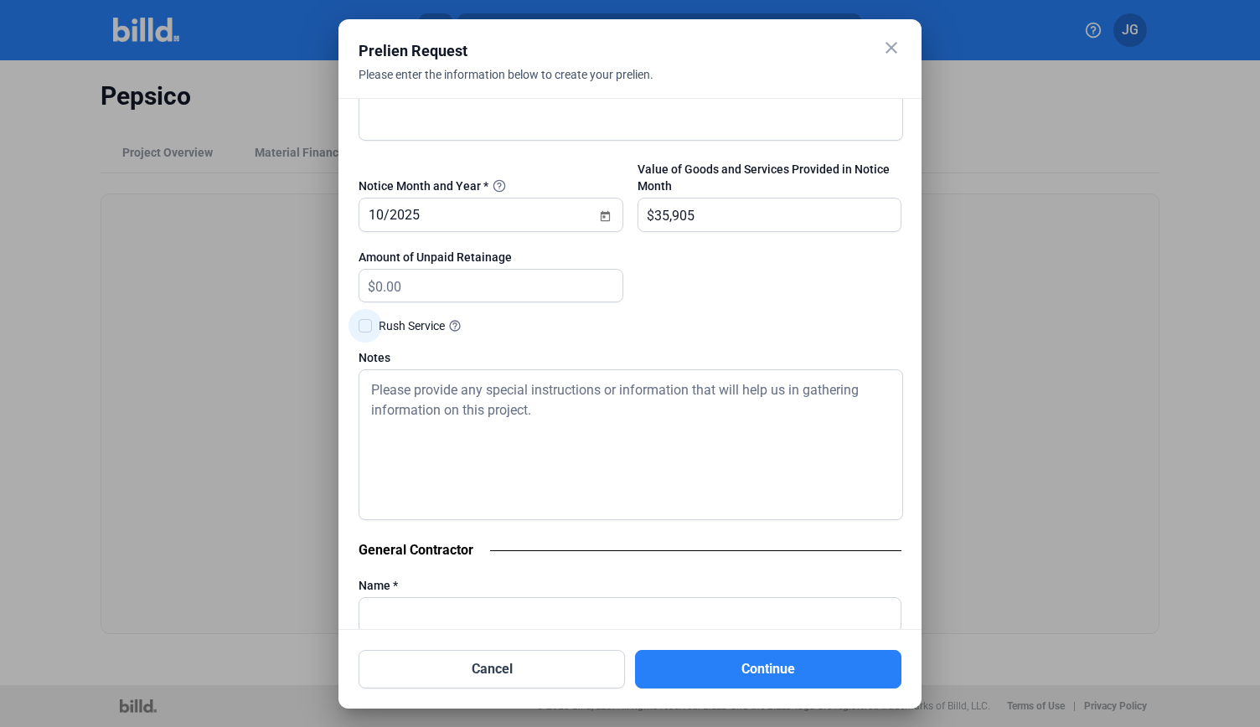
click at [368, 326] on span at bounding box center [365, 325] width 13 height 13
click at [0, 0] on input "Rush Service help_outline" at bounding box center [0, 0] width 0 height 0
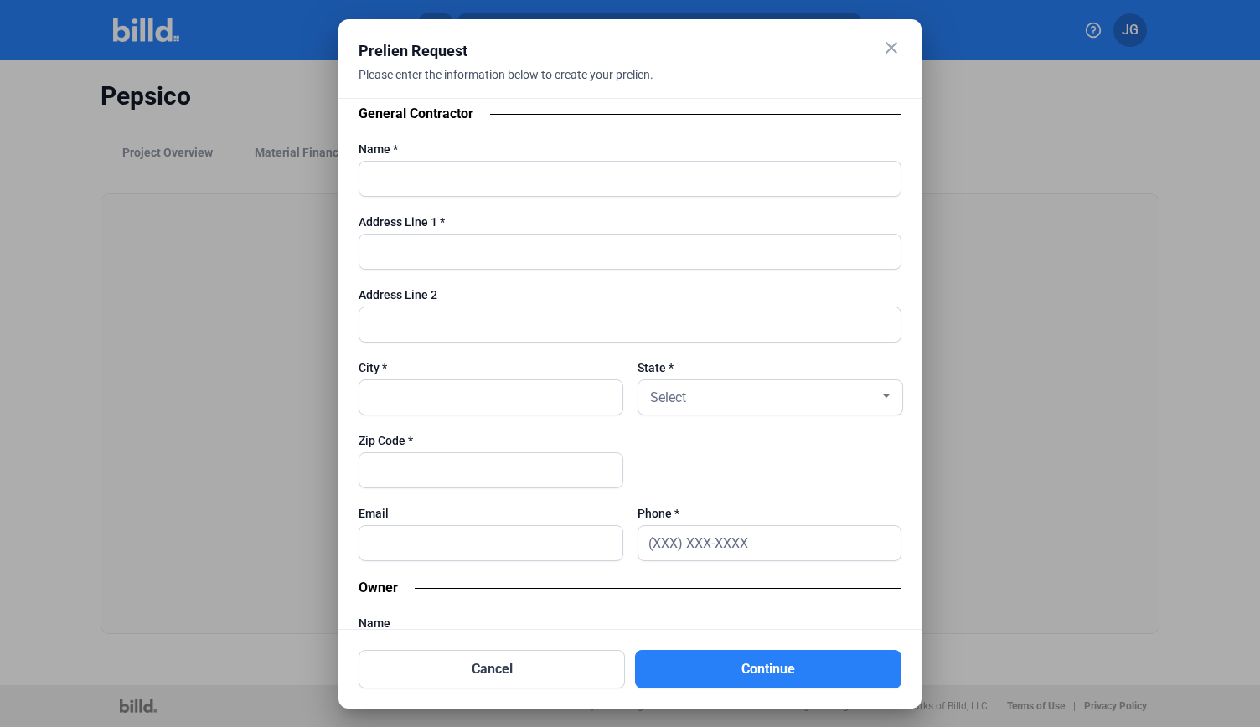
scroll to position [1221, 0]
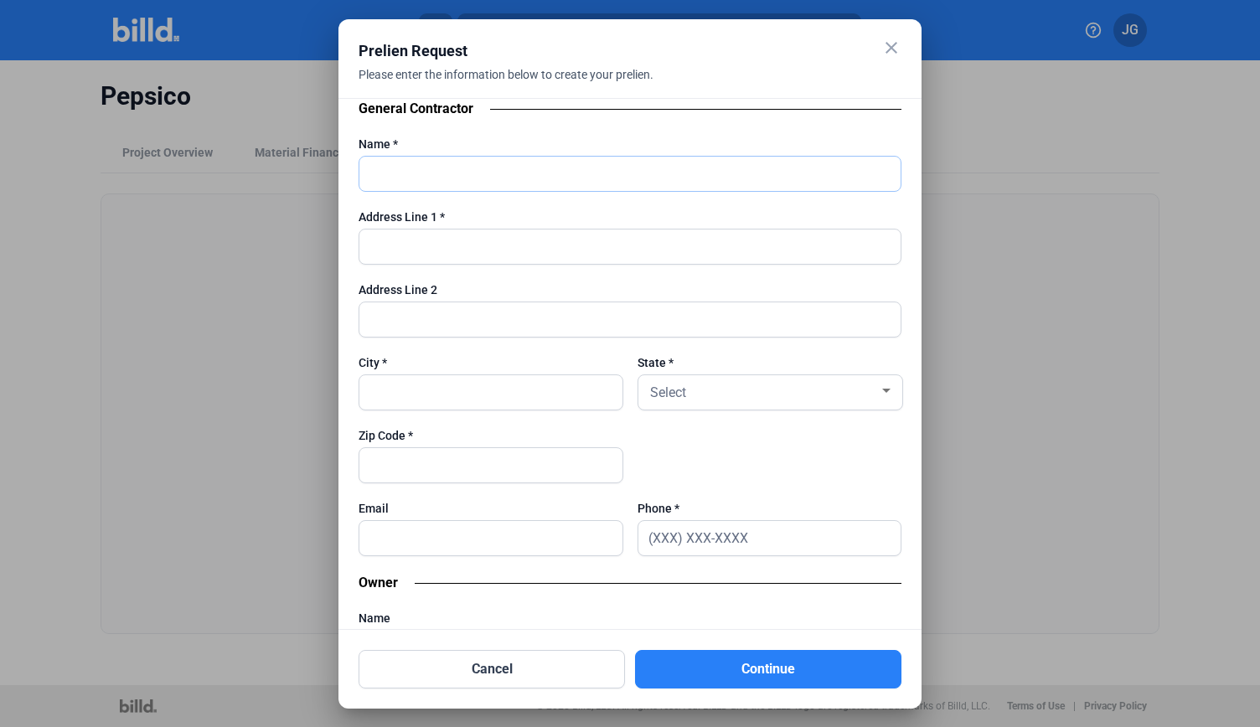
click at [381, 175] on input "text" at bounding box center [629, 174] width 541 height 34
click at [803, 50] on div "Prelien Request" at bounding box center [609, 50] width 501 height 23
click at [477, 173] on input "text" at bounding box center [629, 174] width 541 height 34
paste input "P3 Partners, LLC DBA P3 Builds"
type input "P3 Partners, LLC DBA P3 Builds"
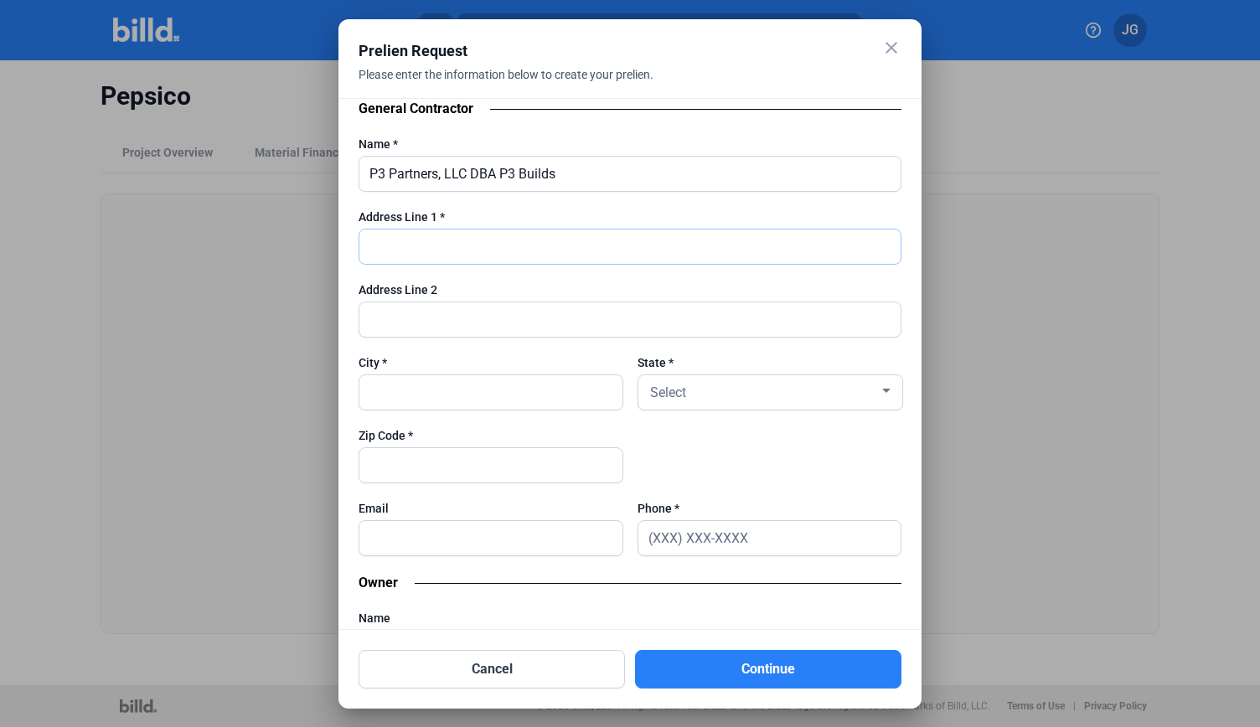
click at [416, 230] on input "text" at bounding box center [629, 247] width 541 height 34
paste input "625 Digital Drive, Suite 500"
type input "625 Digital Drive, Suite 500"
click at [455, 456] on input "text" at bounding box center [490, 465] width 263 height 34
paste input "75075"
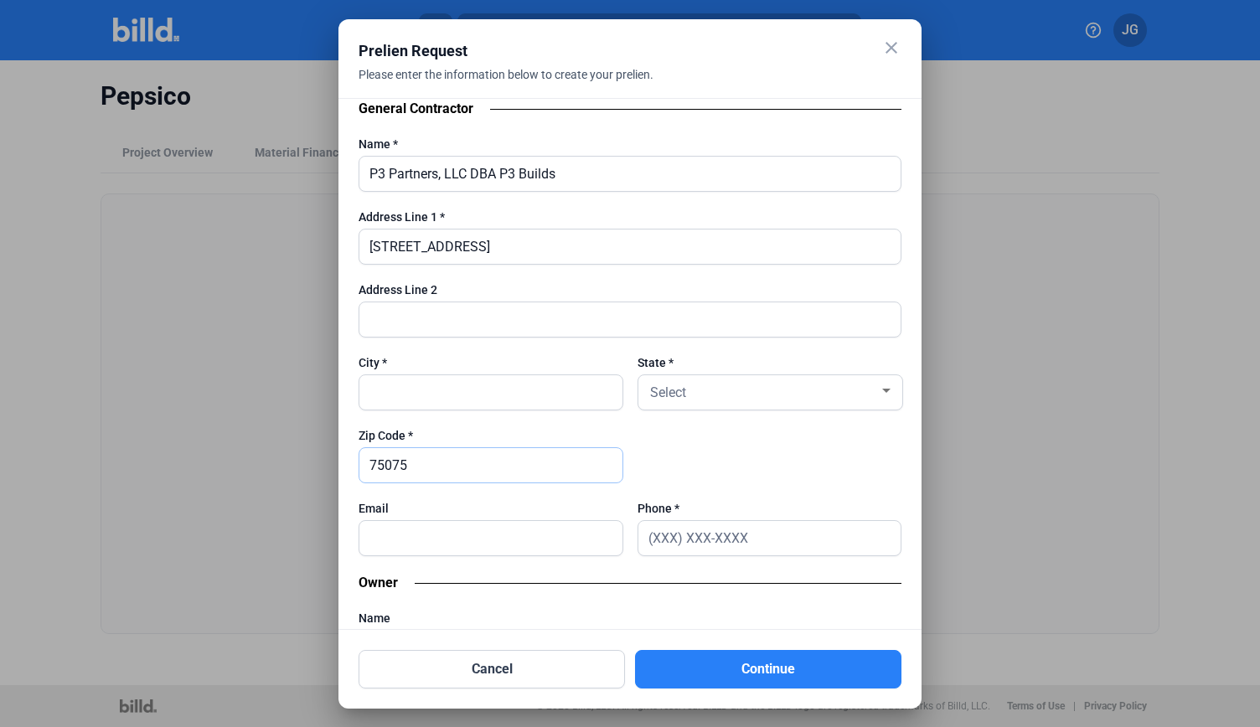
type input "75075"
click at [421, 394] on input "text" at bounding box center [490, 392] width 263 height 34
type input "Plano"
click at [426, 302] on input "text" at bounding box center [629, 319] width 541 height 34
click at [710, 392] on div "Select" at bounding box center [763, 390] width 233 height 23
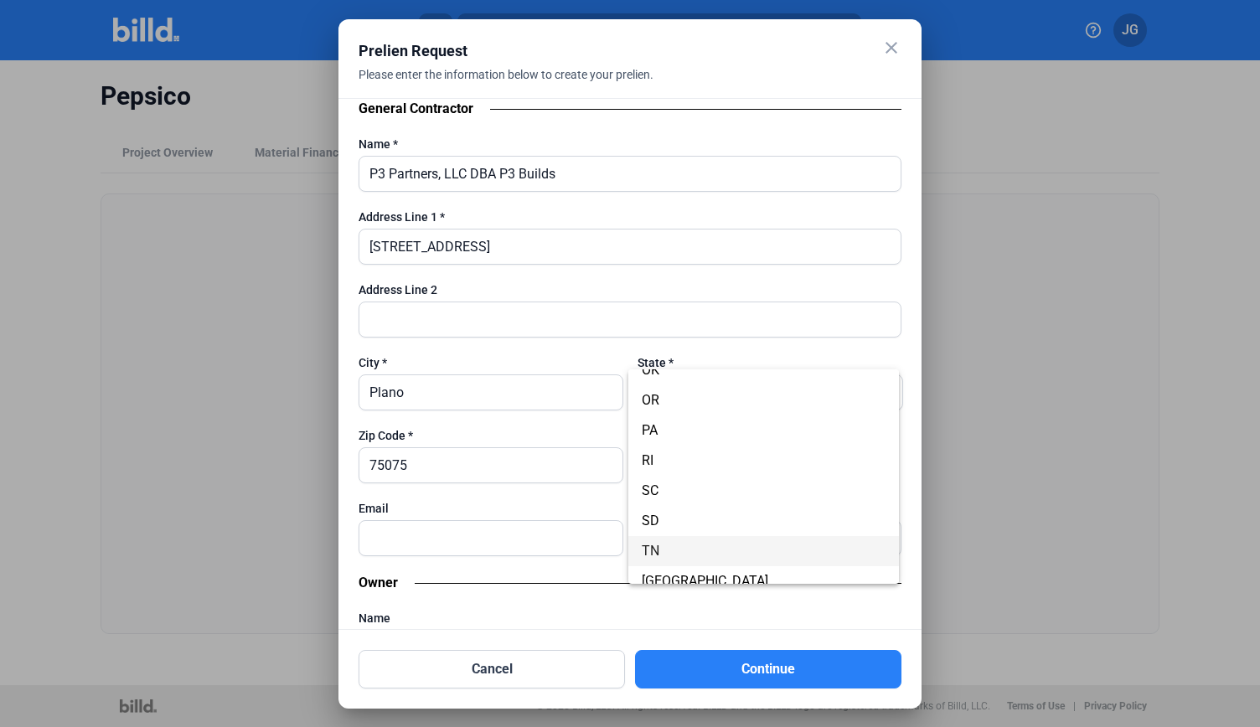
scroll to position [1112, 0]
click at [780, 579] on span "TX" at bounding box center [764, 570] width 244 height 30
click at [397, 536] on input "text" at bounding box center [490, 538] width 263 height 34
click at [410, 534] on input "text" at bounding box center [490, 538] width 263 height 34
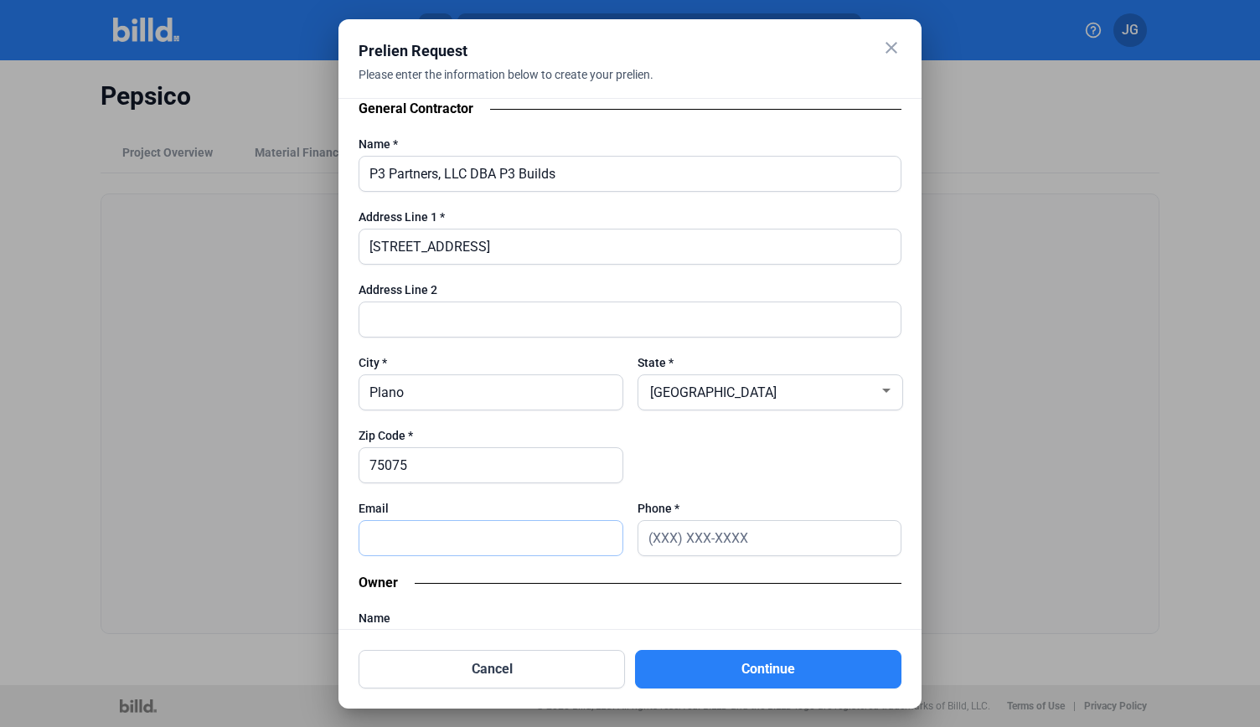
paste input "tony.vinson@p3builds.com"
type input "tony.vinson@p3builds.com"
click at [649, 534] on input "text" at bounding box center [769, 538] width 263 height 34
paste input "(972) 961-9391"
type input "(972) 961-9391"
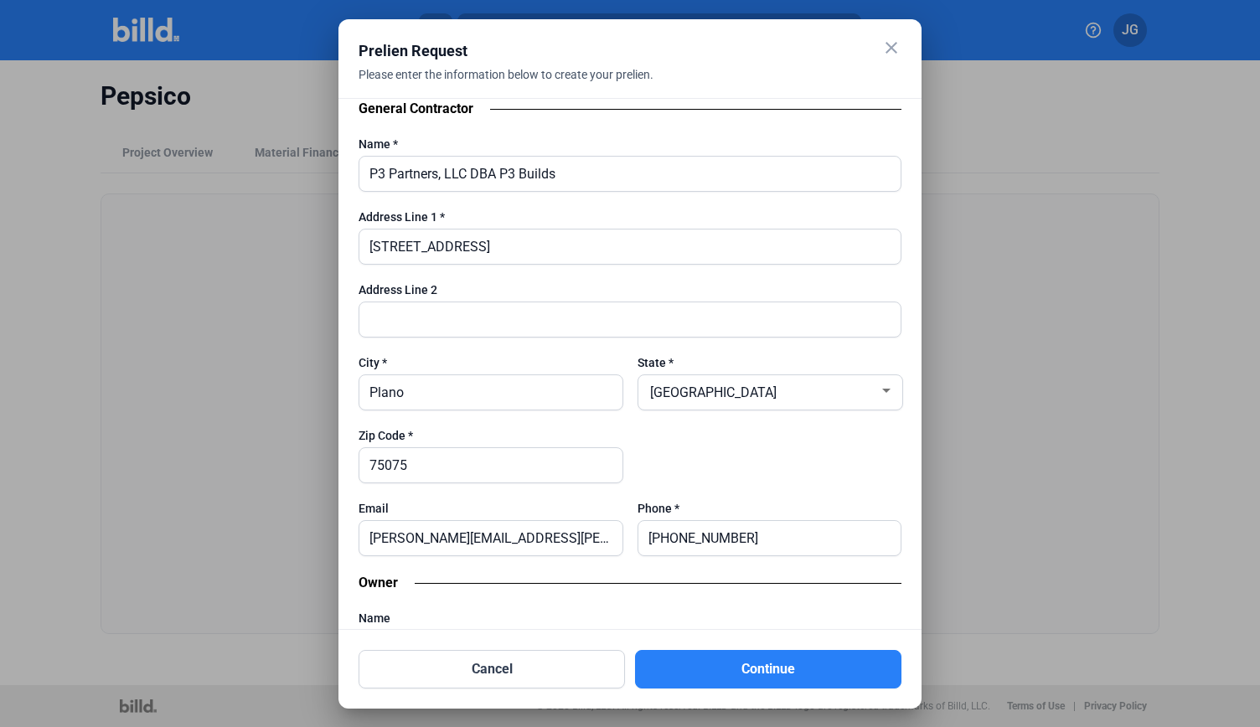
click at [917, 415] on div "close Prelien Request Please enter the information below to create your prelien…" at bounding box center [630, 363] width 1260 height 727
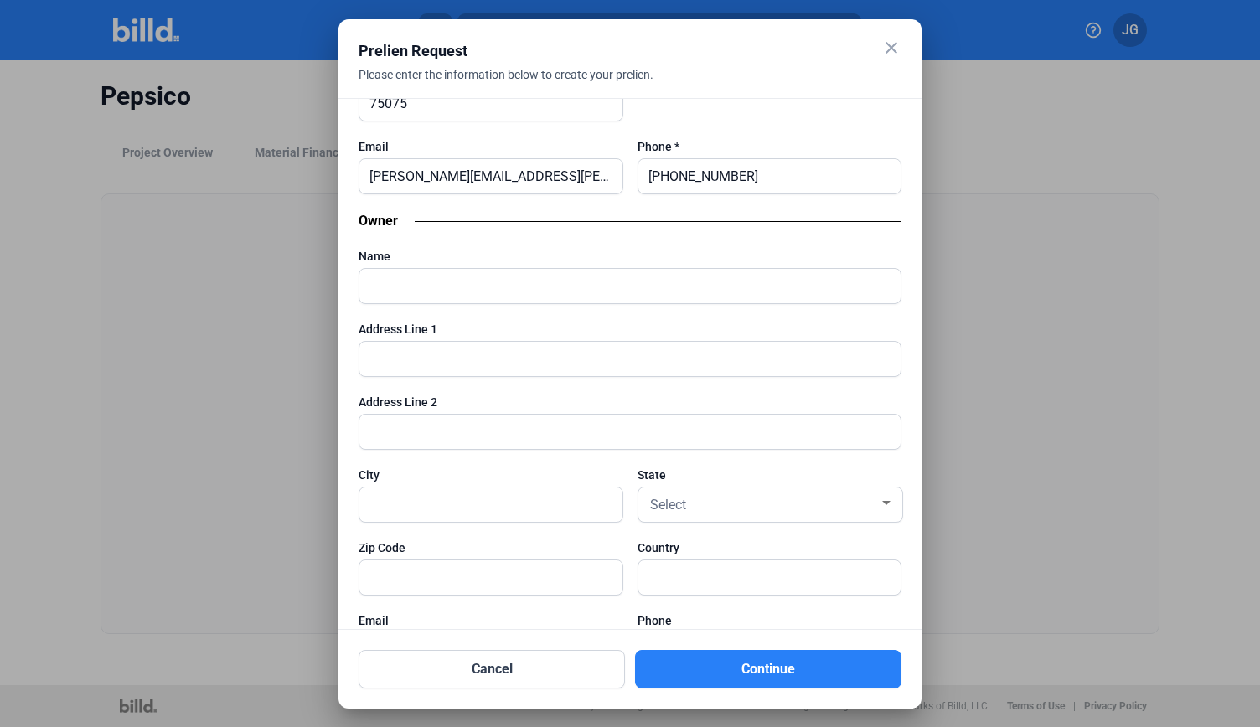
scroll to position [1608, 0]
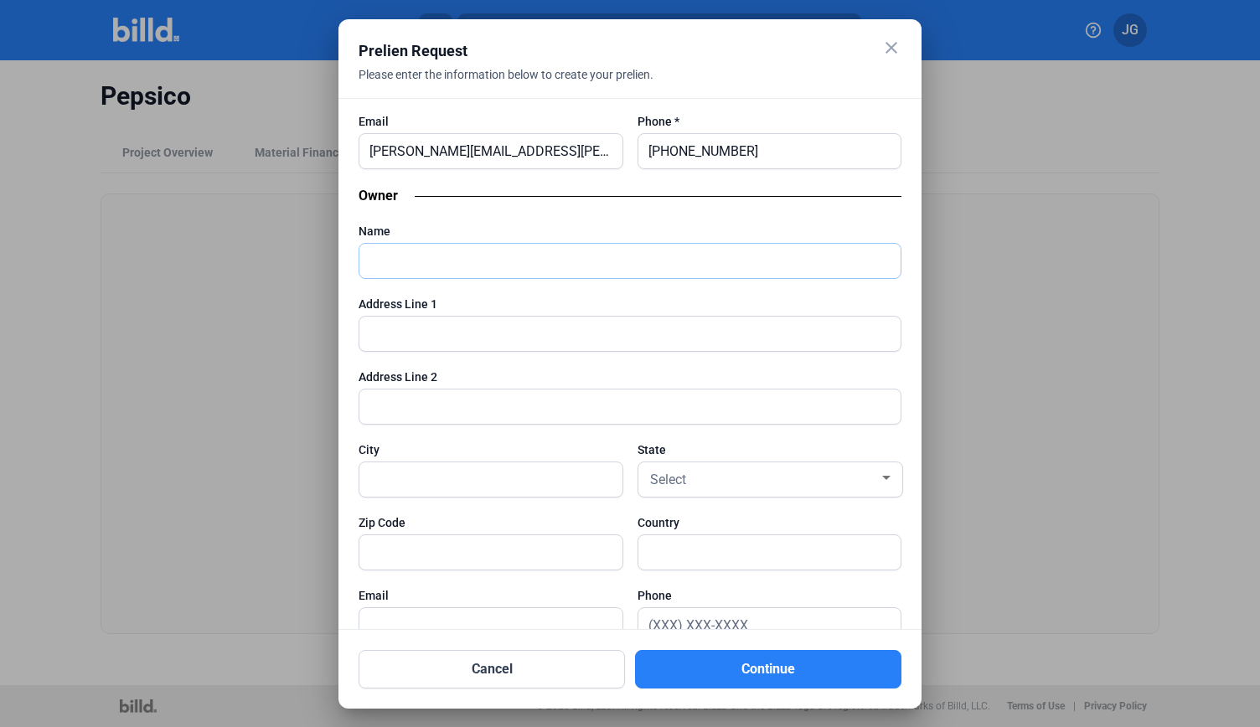
click at [430, 244] on input "text" at bounding box center [629, 261] width 541 height 34
paste input "PepsiCo"
type input "PepsiCo"
click at [598, 390] on input "text" at bounding box center [629, 407] width 541 height 34
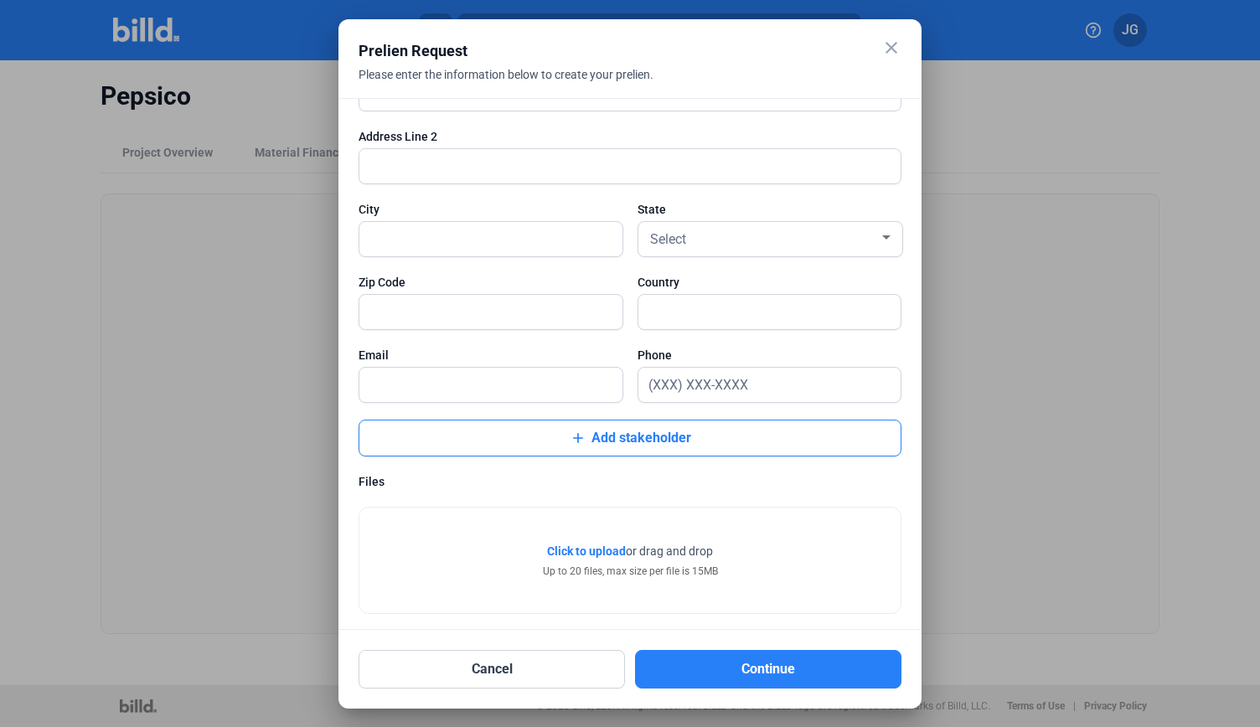
click at [434, 524] on div "Click to upload Tap to upload or drag and drop Up to 20 files, max size per fil…" at bounding box center [629, 561] width 541 height 106
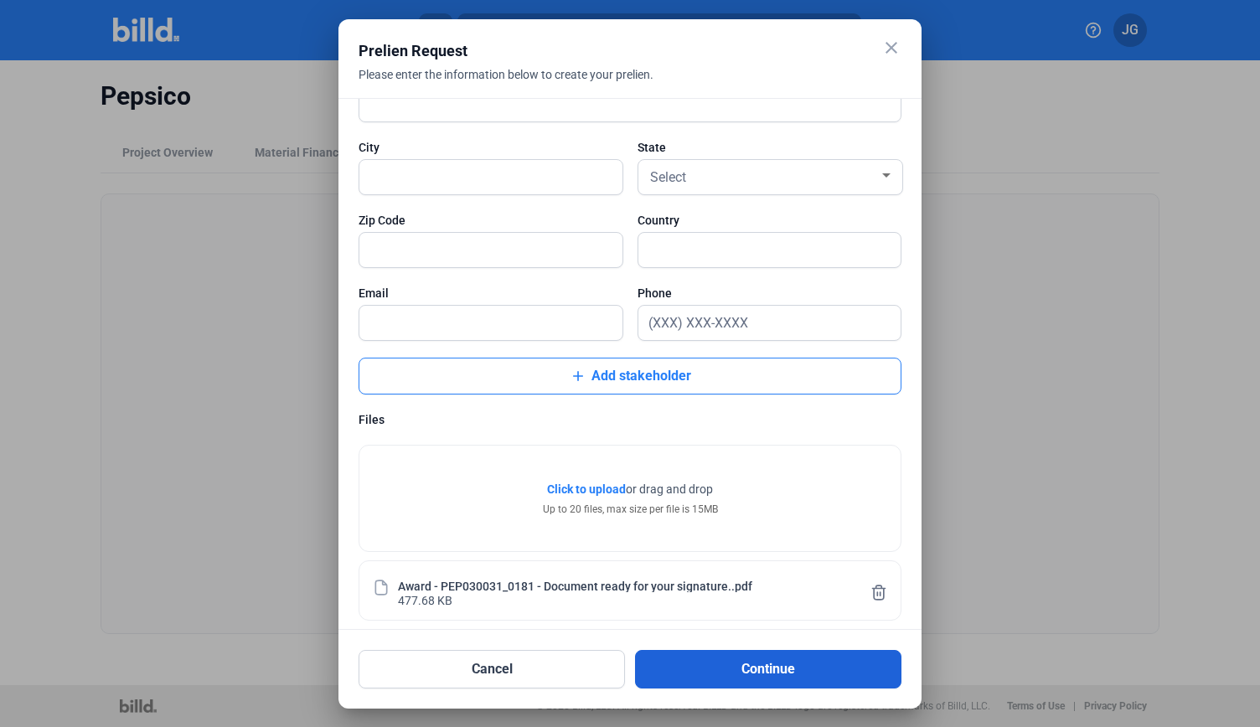
click at [796, 658] on button "Continue" at bounding box center [768, 669] width 266 height 39
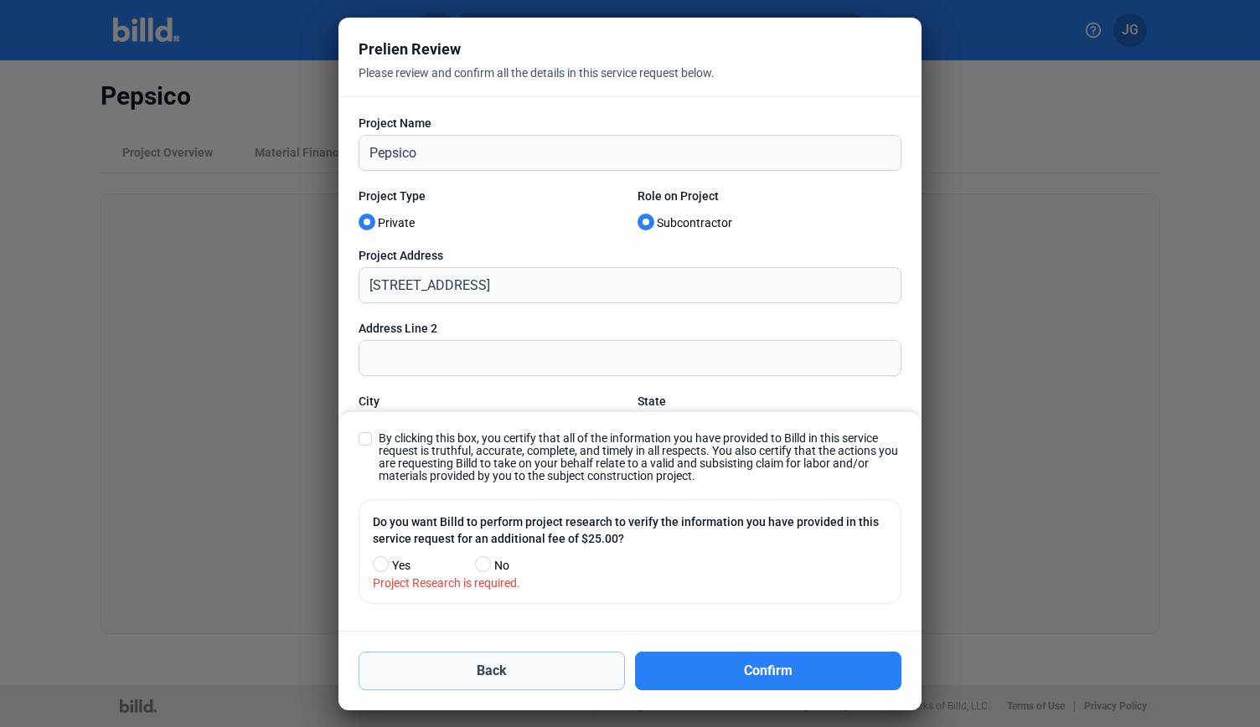
click at [555, 678] on button "Back" at bounding box center [492, 671] width 266 height 39
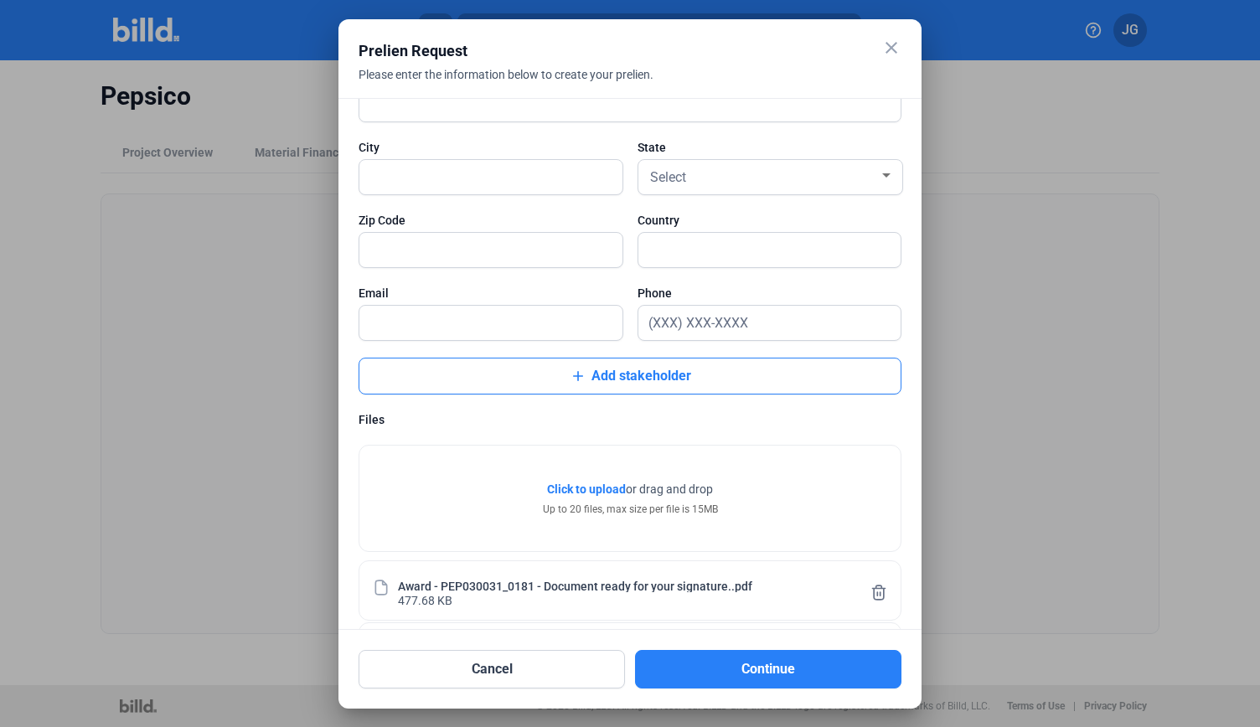
scroll to position [2035, 0]
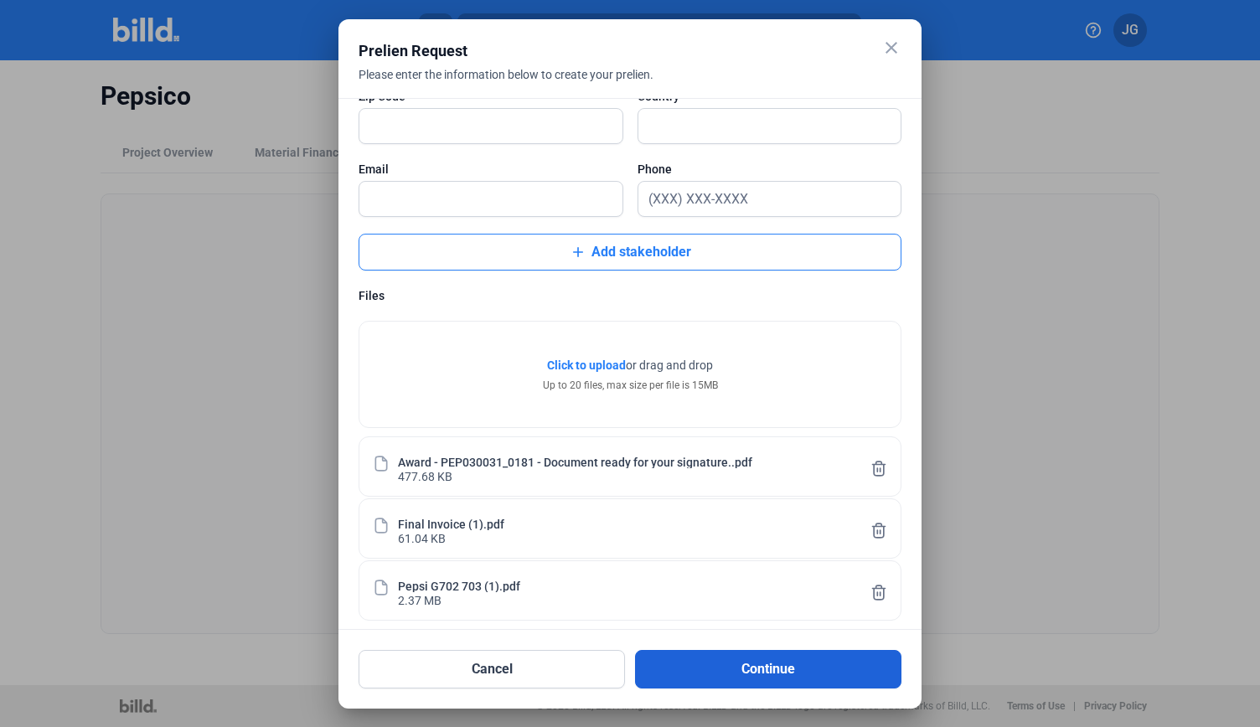
click at [804, 679] on button "Continue" at bounding box center [768, 669] width 266 height 39
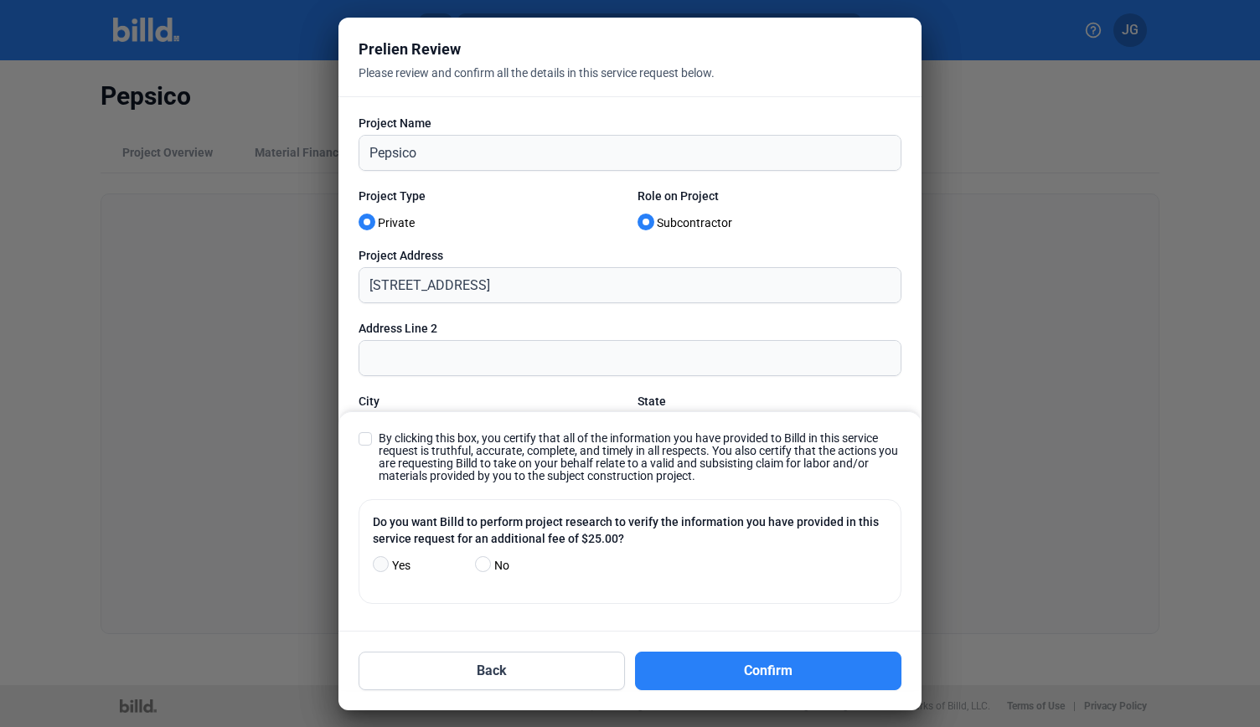
click at [377, 561] on span at bounding box center [381, 564] width 16 height 16
click at [377, 561] on input "Yes" at bounding box center [379, 565] width 13 height 13
radio input "true"
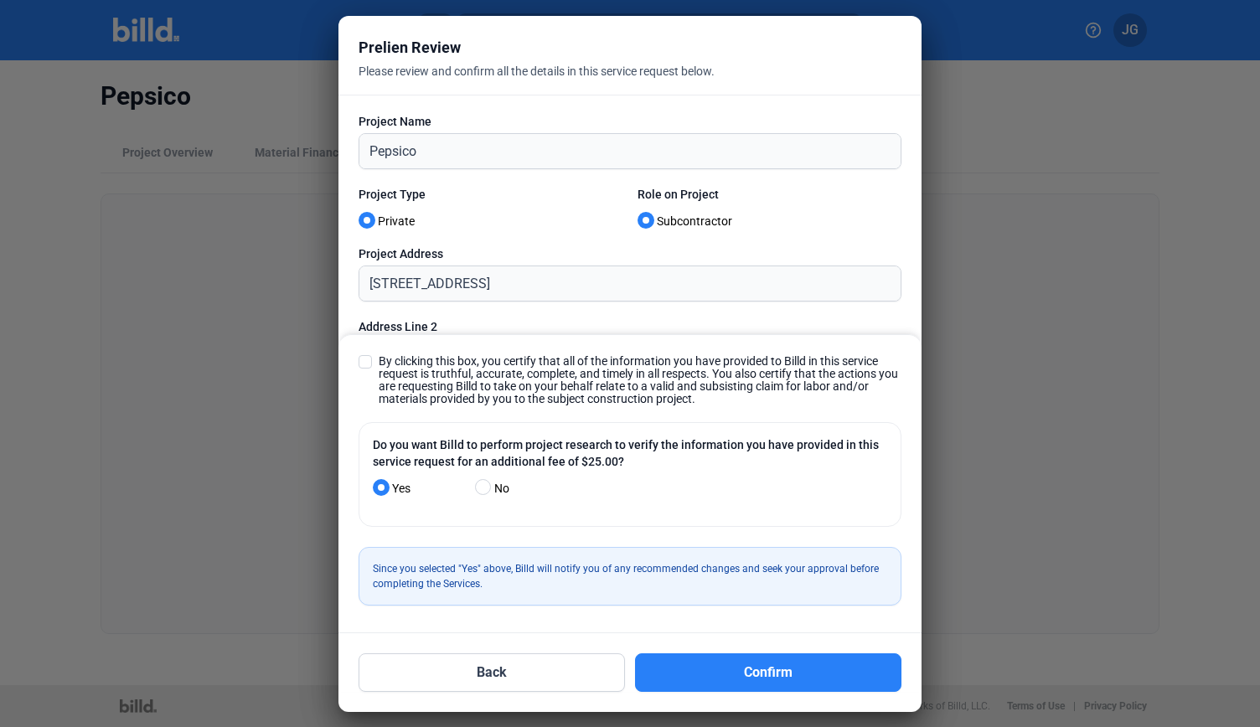
click at [371, 353] on div "By clicking this box, you certify that all of the information you have provided…" at bounding box center [629, 513] width 583 height 358
click at [367, 359] on span at bounding box center [365, 361] width 13 height 13
click at [0, 0] on input "By clicking this box, you certify that all of the information you have provided…" at bounding box center [0, 0] width 0 height 0
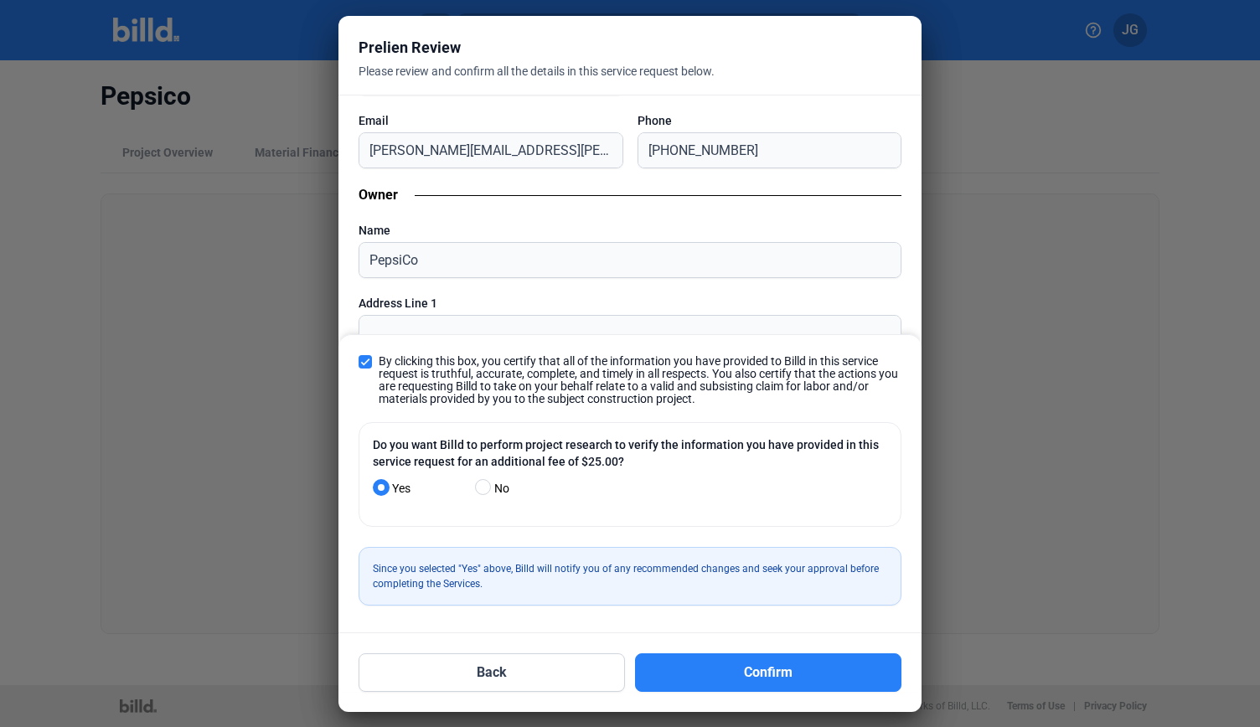
scroll to position [2072, 0]
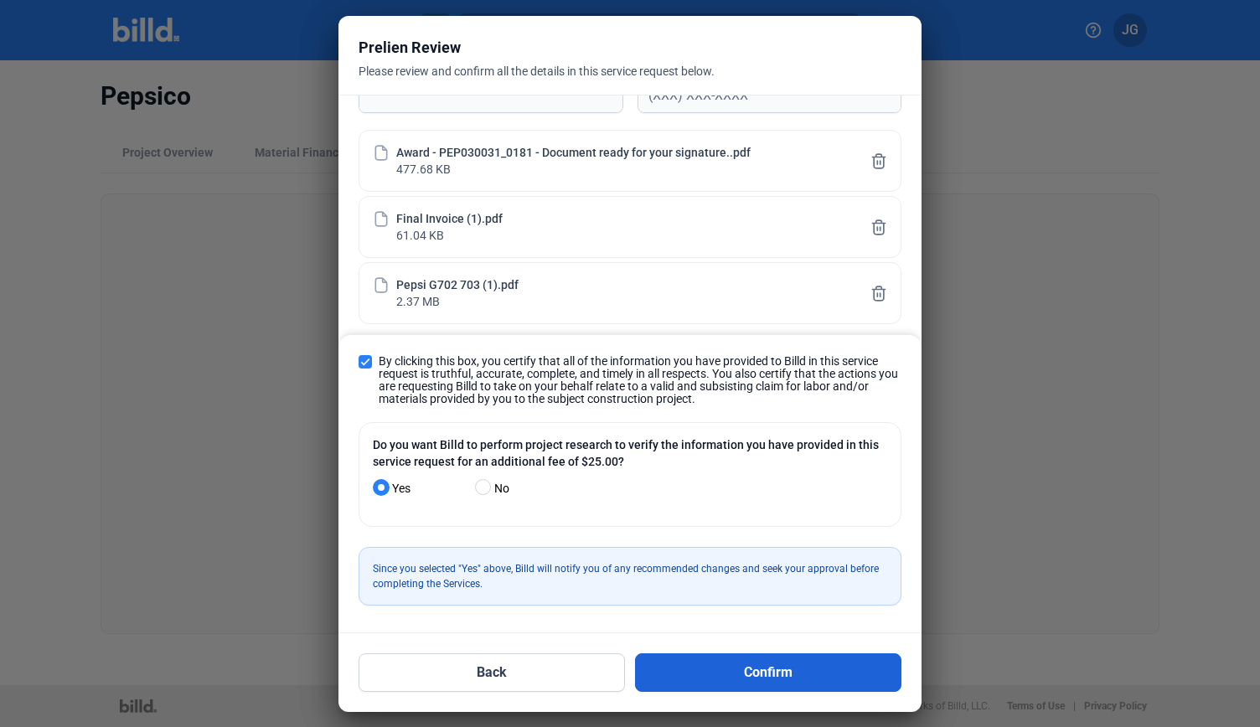
click at [721, 674] on button "Confirm" at bounding box center [768, 672] width 266 height 39
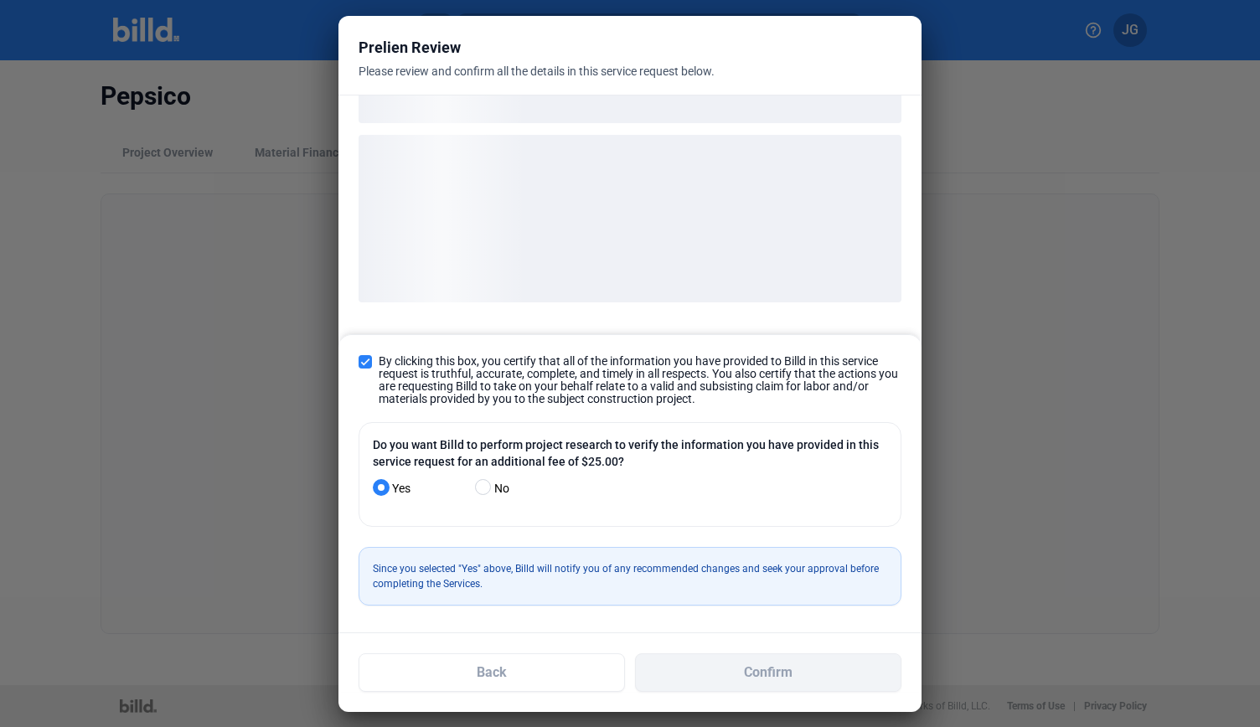
scroll to position [337, 0]
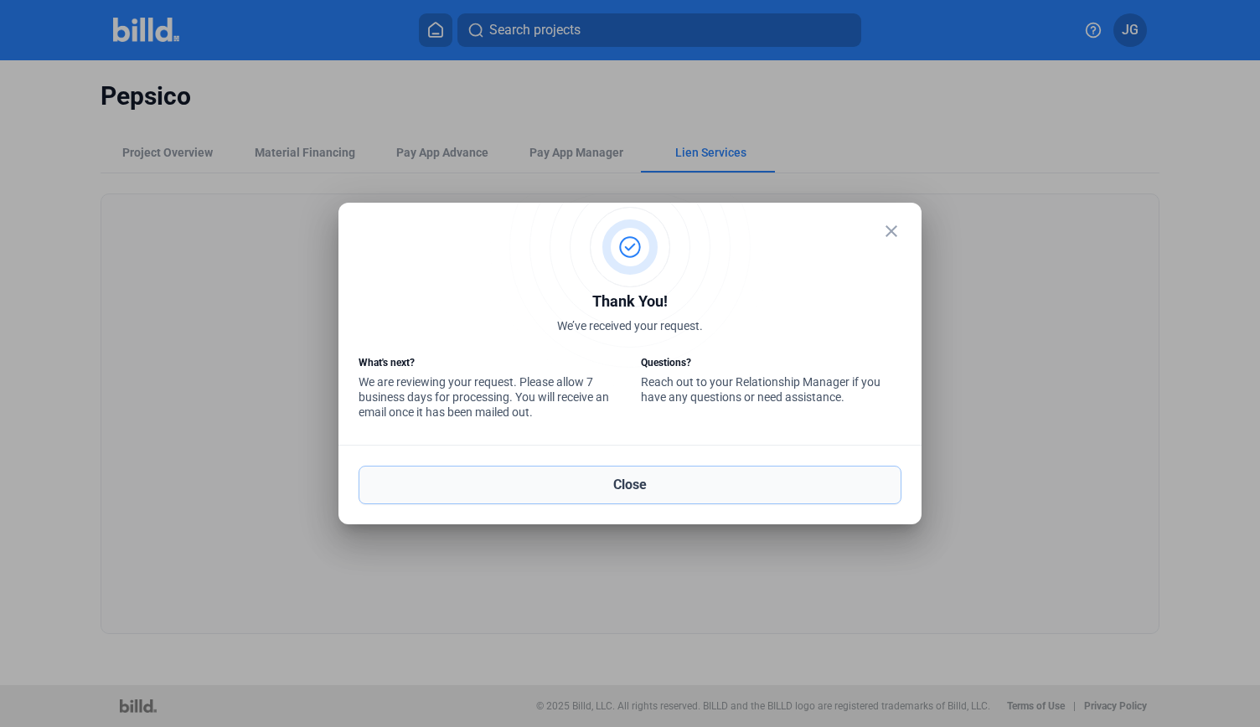
click at [615, 494] on button "Close" at bounding box center [630, 485] width 543 height 39
